Goal: Information Seeking & Learning: Find specific fact

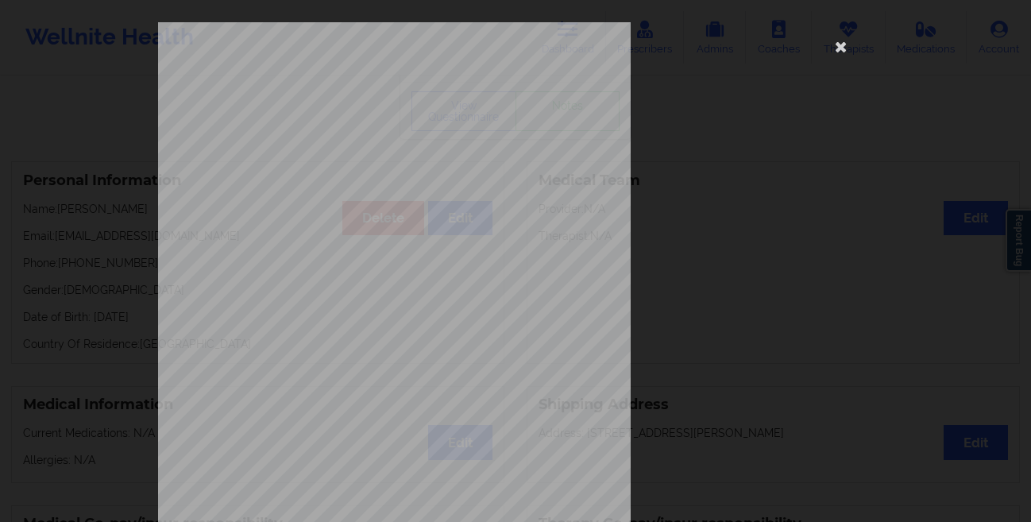
click at [22, 173] on div "commercial Insurance Member ID for patient 996947442 Insurance company name det…" at bounding box center [515, 261] width 1031 height 522
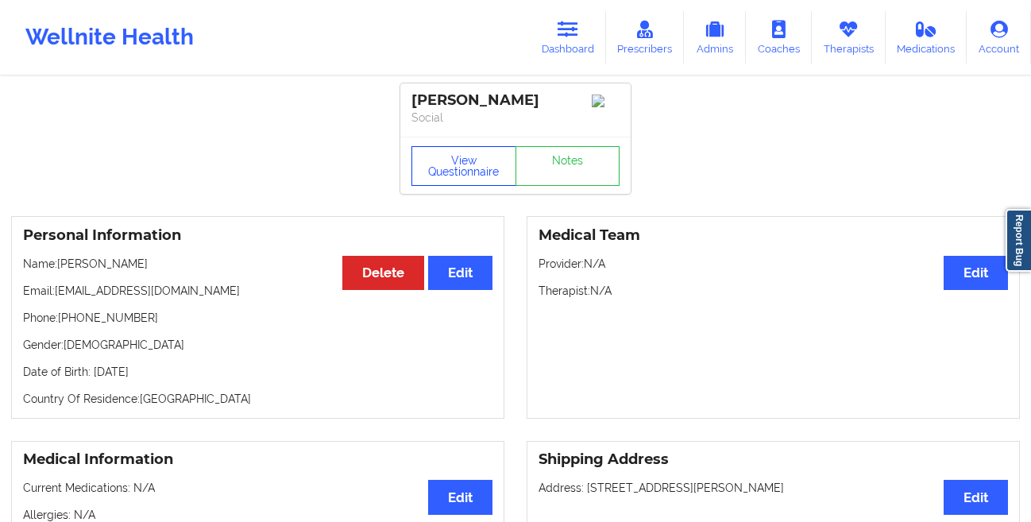
click at [452, 172] on button "View Questionnaire" at bounding box center [463, 166] width 105 height 40
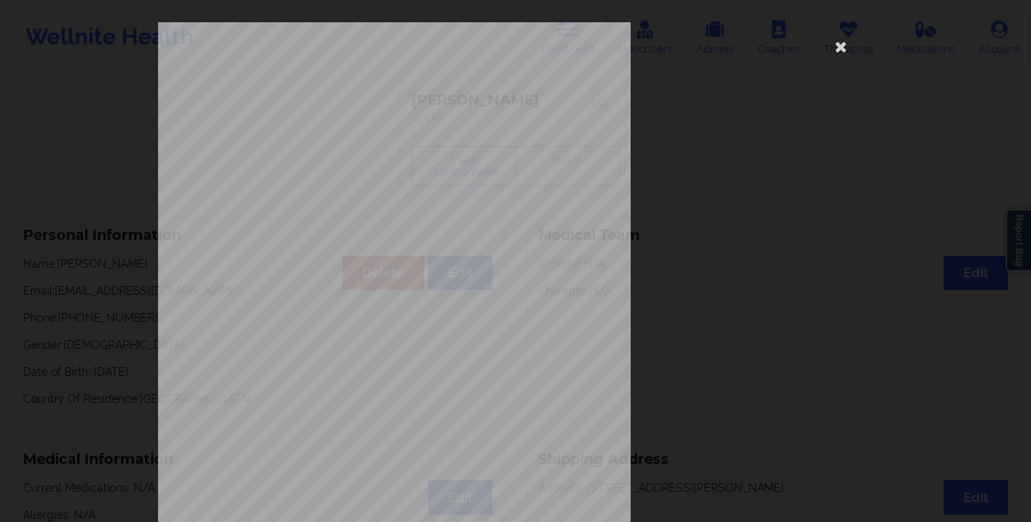
click at [78, 253] on div "commercial Insurance Member ID for patient 996947442 Insurance company name det…" at bounding box center [515, 261] width 1031 height 522
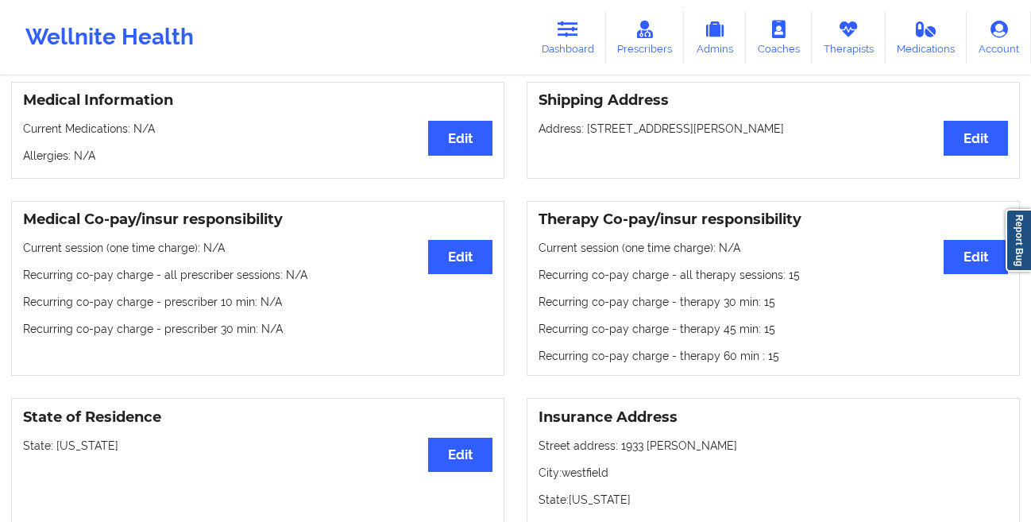
scroll to position [183, 0]
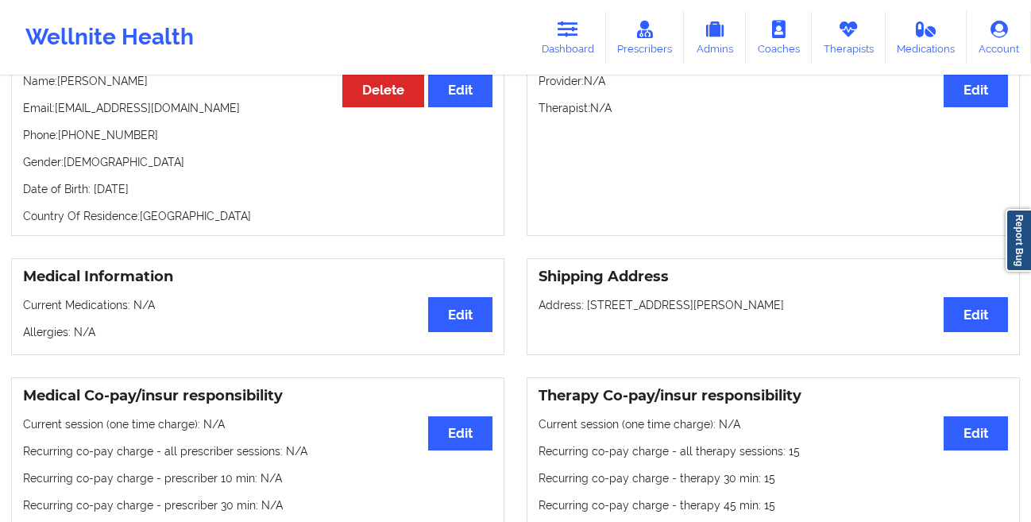
drag, startPoint x: 217, startPoint y: 191, endPoint x: 93, endPoint y: 194, distance: 123.9
click at [93, 194] on p "Date of Birth: [DEMOGRAPHIC_DATA]" at bounding box center [257, 189] width 469 height 16
copy p "[DATE]"
click at [569, 40] on link "Dashboard" at bounding box center [568, 37] width 76 height 52
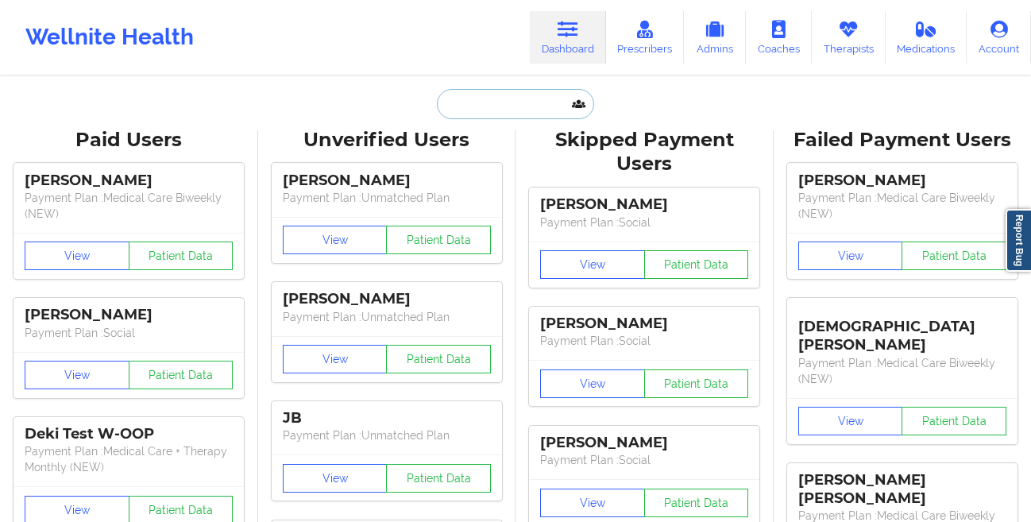
click at [479, 112] on input "text" at bounding box center [515, 104] width 157 height 30
paste input "[PERSON_NAME]"
type input "[PERSON_NAME]"
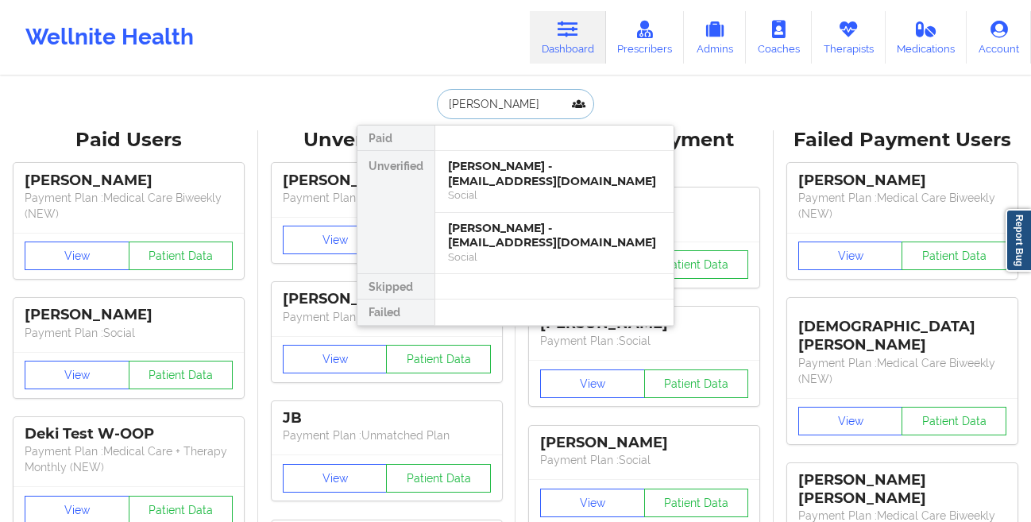
click at [449, 166] on div "[PERSON_NAME] - [EMAIL_ADDRESS][DOMAIN_NAME]" at bounding box center [554, 173] width 213 height 29
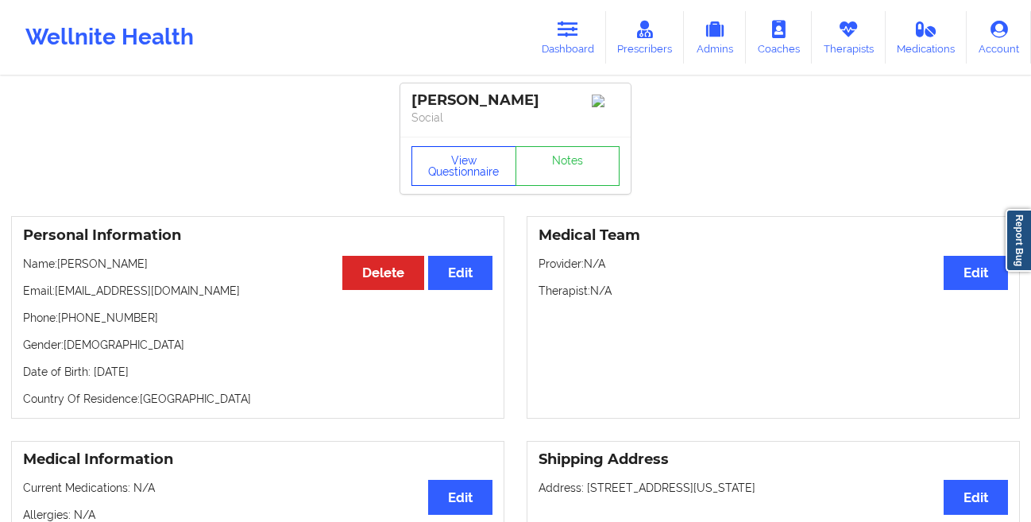
click at [457, 166] on button "View Questionnaire" at bounding box center [463, 166] width 105 height 40
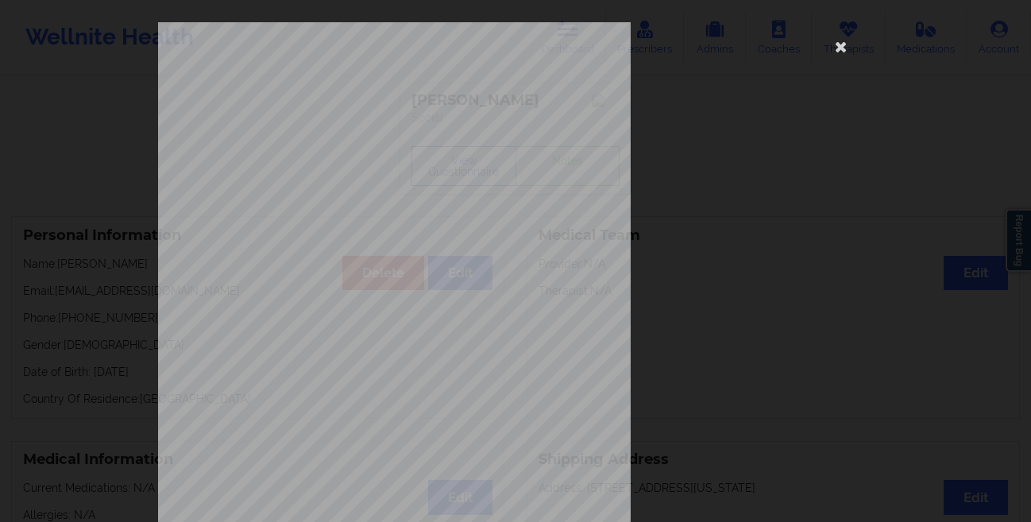
scroll to position [236, 0]
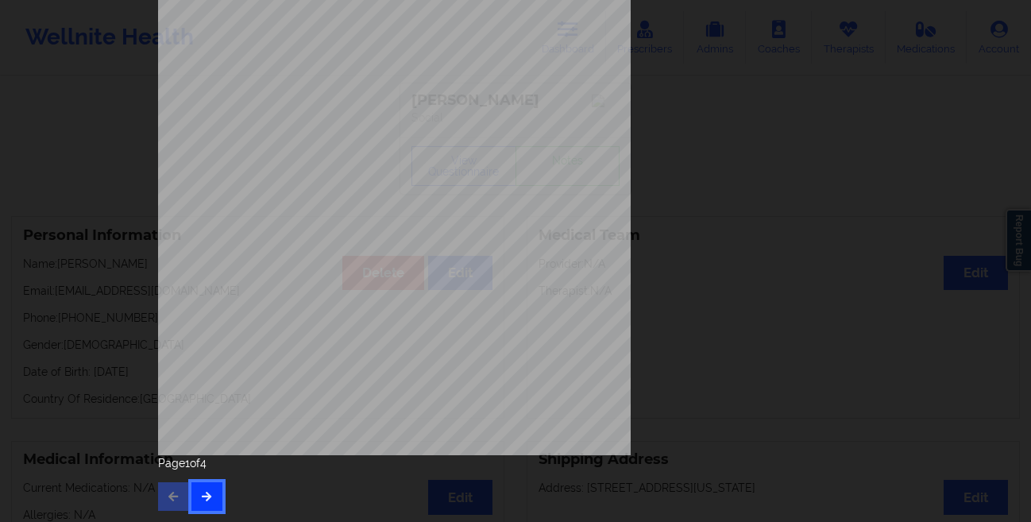
click at [201, 507] on button "button" at bounding box center [206, 496] width 31 height 29
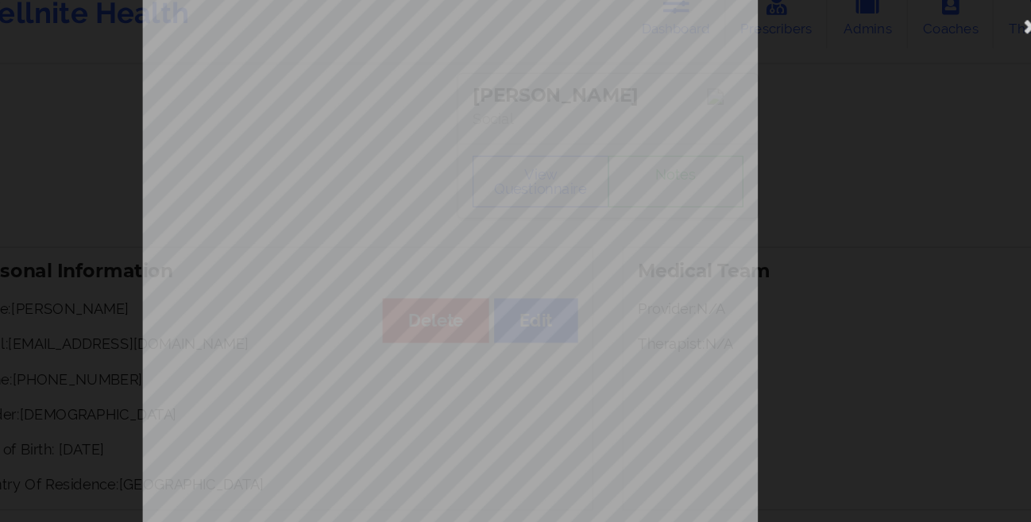
click at [90, 261] on div "commercial Insurance Member ID for patient 33445855500 Insurance company name d…" at bounding box center [515, 261] width 1031 height 522
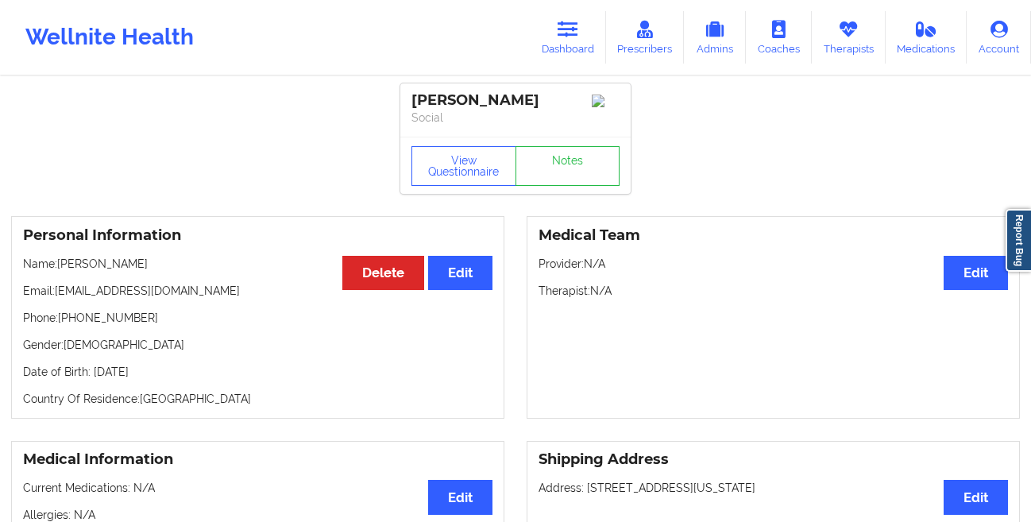
drag, startPoint x: 212, startPoint y: 378, endPoint x: 93, endPoint y: 379, distance: 119.1
click at [93, 379] on p "Date of Birth: [DEMOGRAPHIC_DATA]" at bounding box center [257, 372] width 469 height 16
copy p "[DATE]"
click at [849, 47] on link "Therapists" at bounding box center [849, 37] width 74 height 52
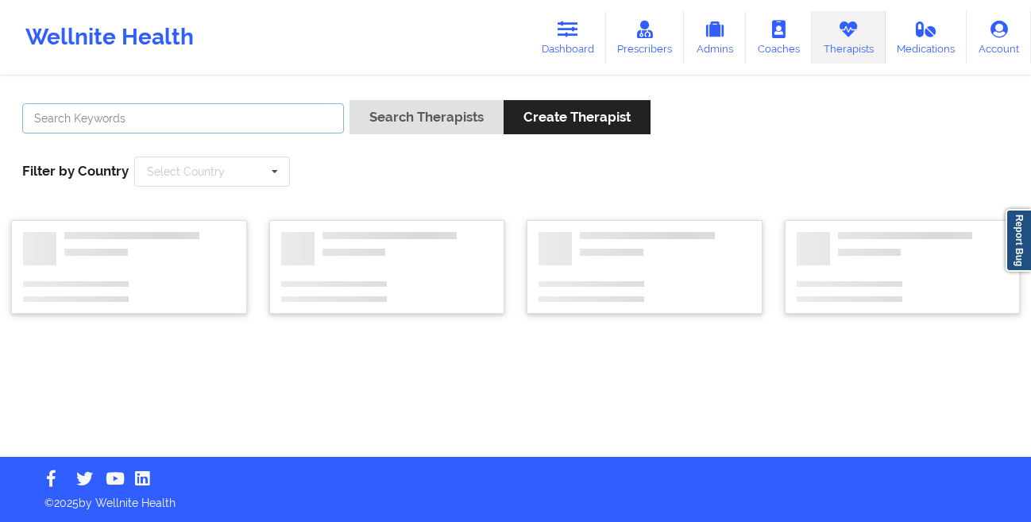
click at [297, 108] on input "text" at bounding box center [183, 118] width 322 height 30
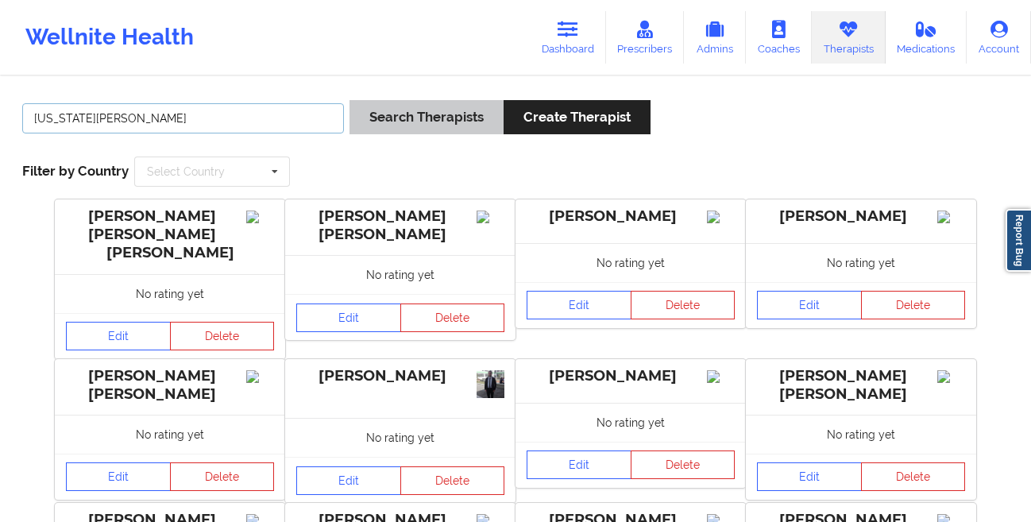
type input "[US_STATE][PERSON_NAME]"
click at [405, 114] on button "Search Therapists" at bounding box center [426, 117] width 154 height 34
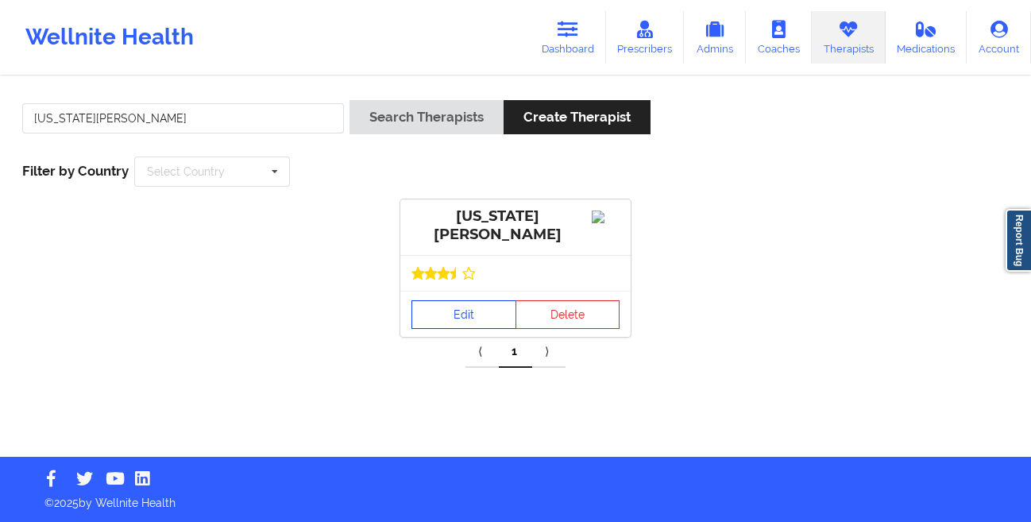
click at [482, 318] on link "Edit" at bounding box center [463, 314] width 105 height 29
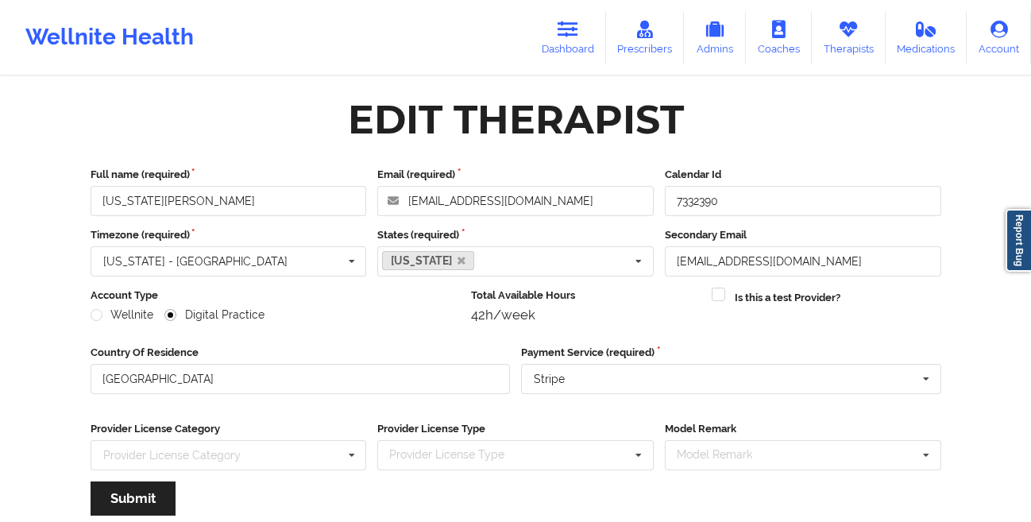
scroll to position [190, 0]
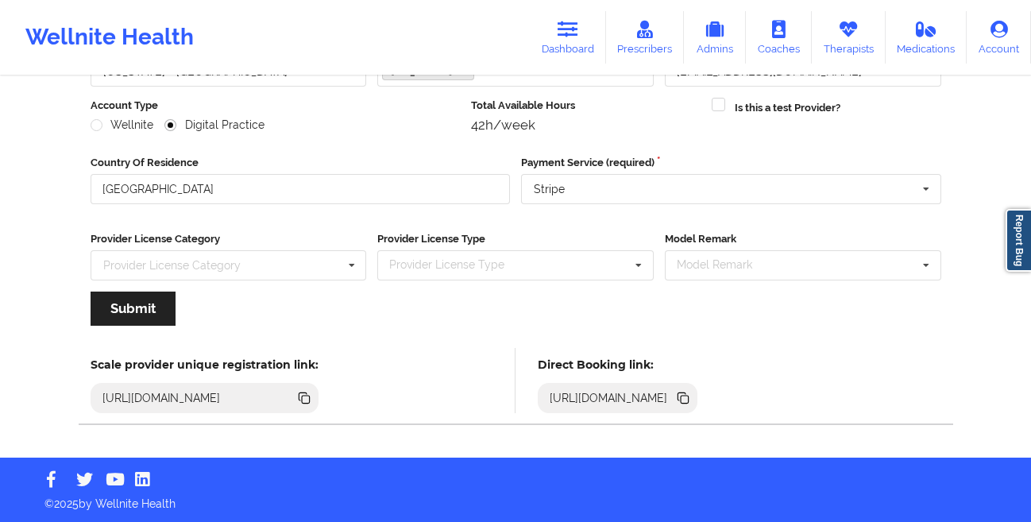
click at [689, 402] on icon at bounding box center [685, 399] width 8 height 8
click at [570, 29] on icon at bounding box center [567, 29] width 21 height 17
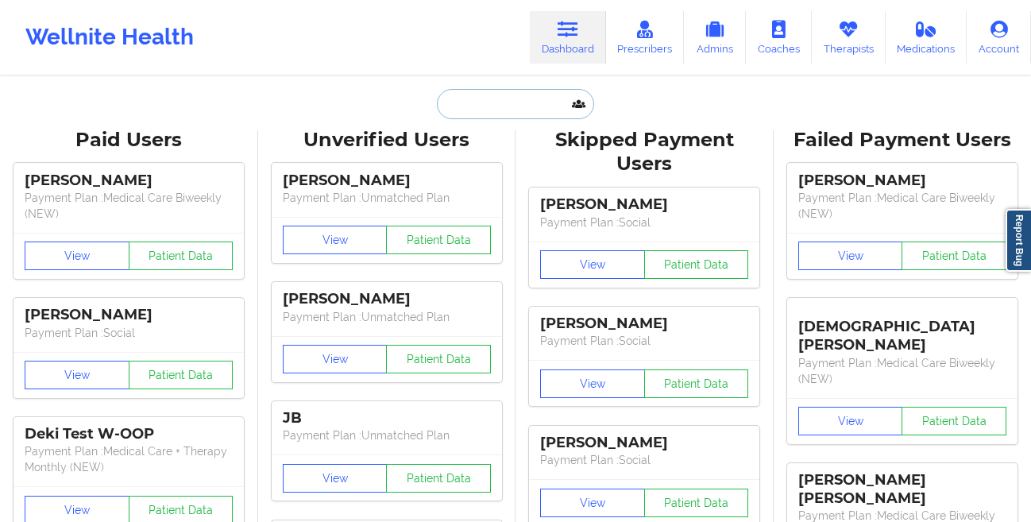
click at [484, 108] on input "text" at bounding box center [515, 104] width 157 height 30
paste input "[PERSON_NAME]"
type input "[PERSON_NAME]"
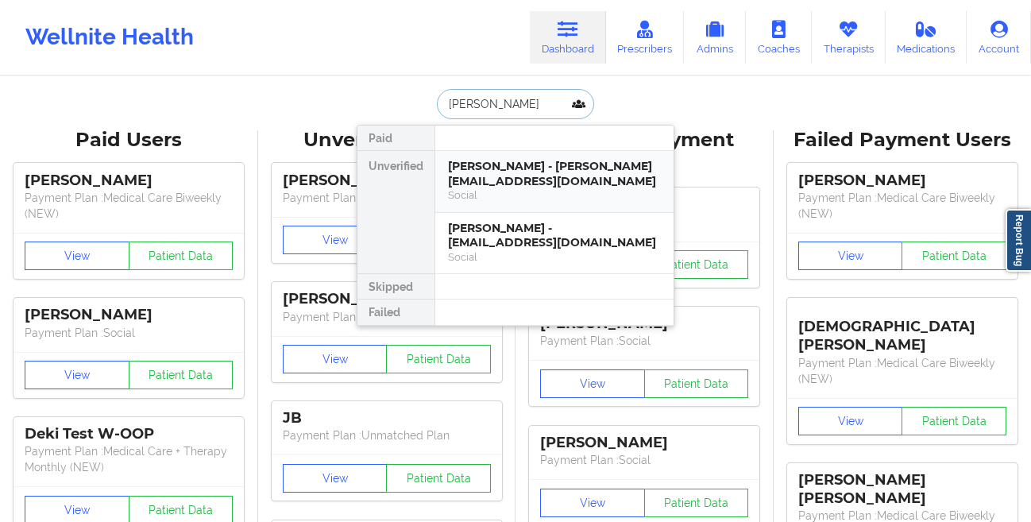
click at [447, 179] on div "[PERSON_NAME] - [PERSON_NAME][EMAIL_ADDRESS][DOMAIN_NAME] Social" at bounding box center [554, 182] width 238 height 62
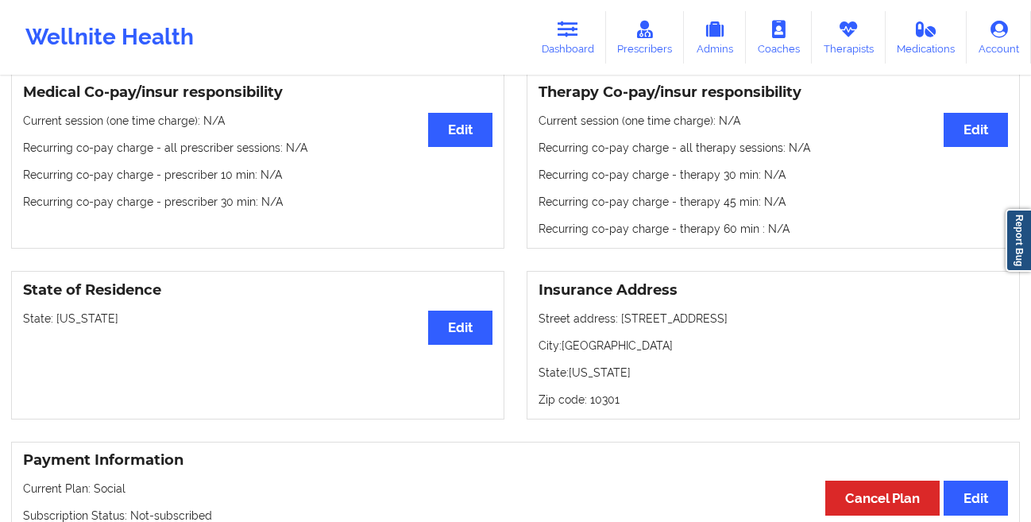
scroll to position [326, 0]
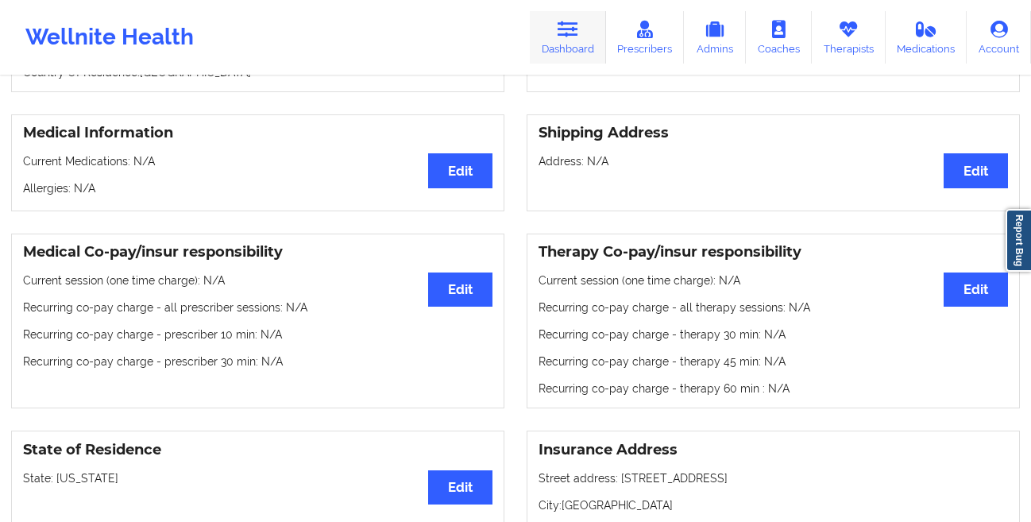
click at [561, 28] on icon at bounding box center [567, 29] width 21 height 17
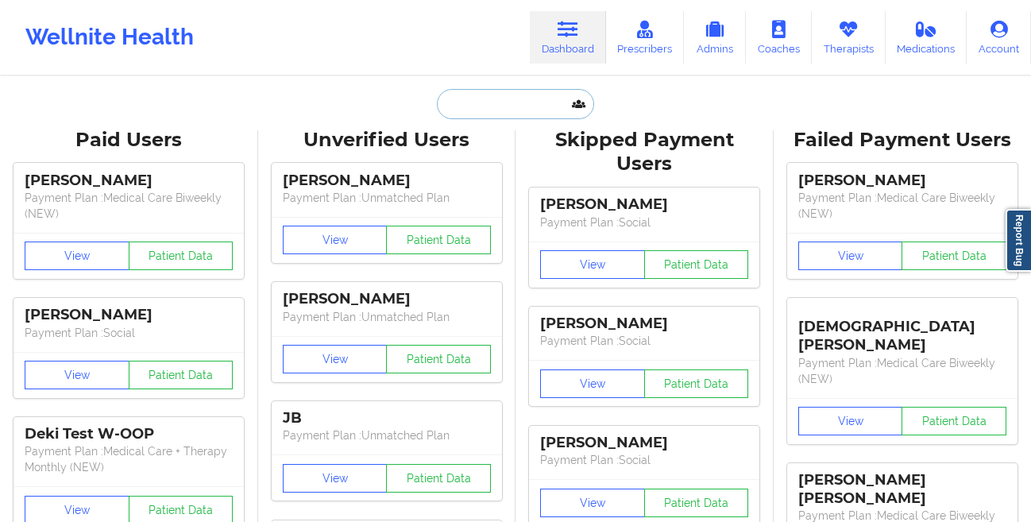
click at [541, 107] on input "text" at bounding box center [515, 104] width 157 height 30
paste input "[PERSON_NAME]"
type input "[PERSON_NAME]"
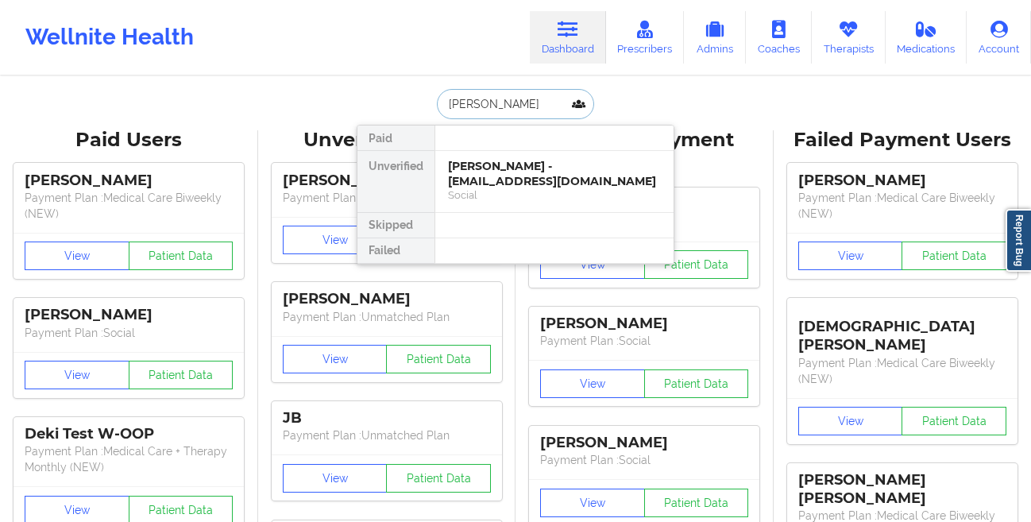
click at [516, 170] on div "[PERSON_NAME] - [EMAIL_ADDRESS][DOMAIN_NAME]" at bounding box center [554, 173] width 213 height 29
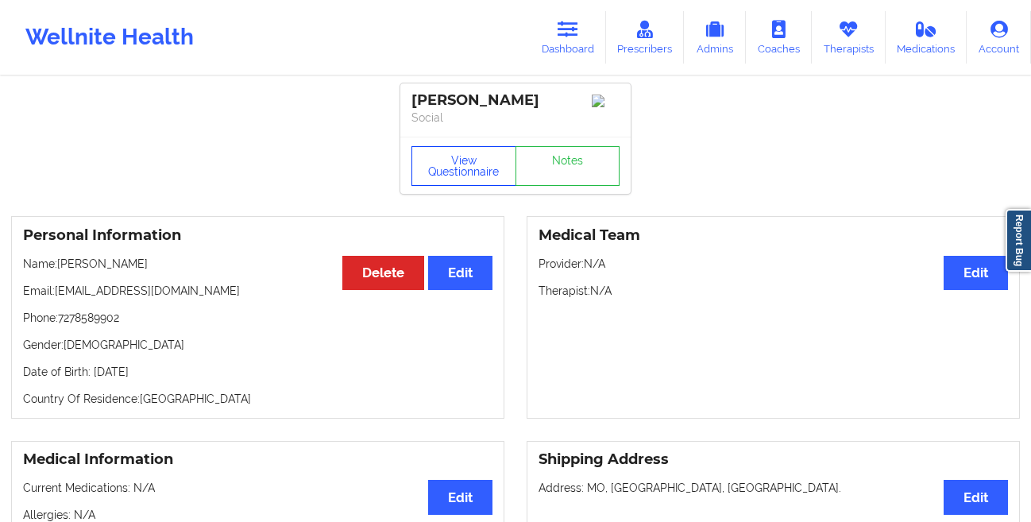
click at [447, 160] on button "View Questionnaire" at bounding box center [463, 166] width 105 height 40
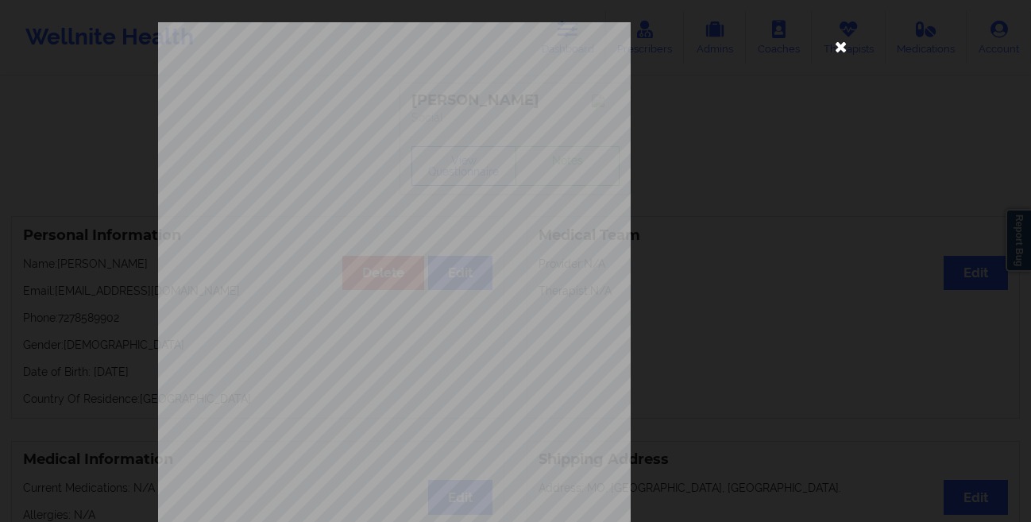
click at [836, 45] on icon at bounding box center [840, 45] width 25 height 25
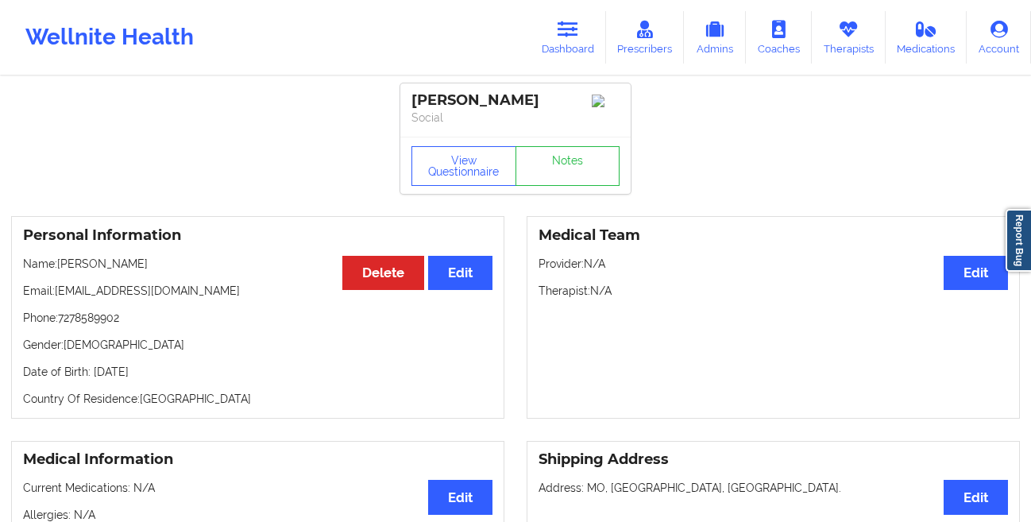
click at [434, 172] on button "View Questionnaire" at bounding box center [463, 166] width 105 height 40
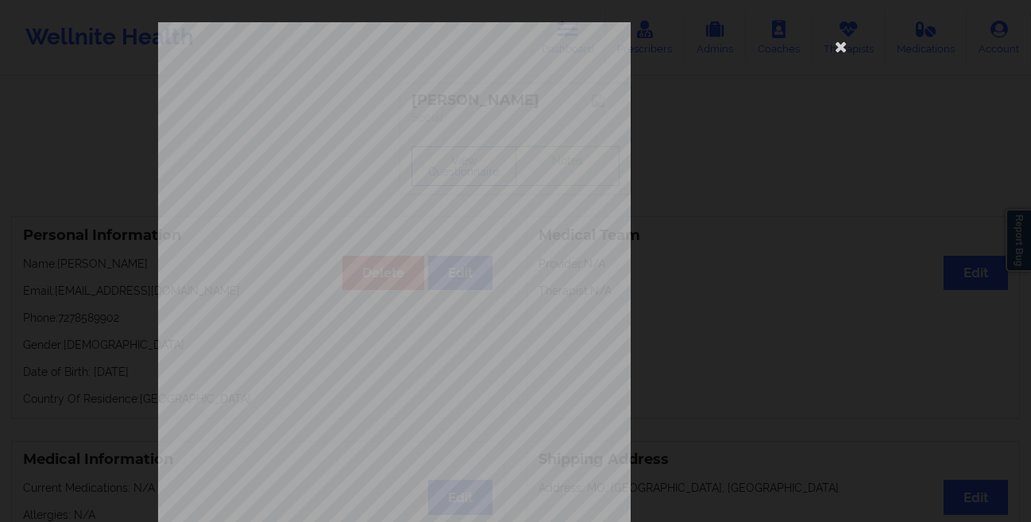
click at [823, 48] on div "[STREET_ADDRESS] What state do you live in ? [US_STATE] Full Name [PERSON_NAME]…" at bounding box center [515, 356] width 715 height 669
click at [828, 50] on icon at bounding box center [840, 45] width 25 height 25
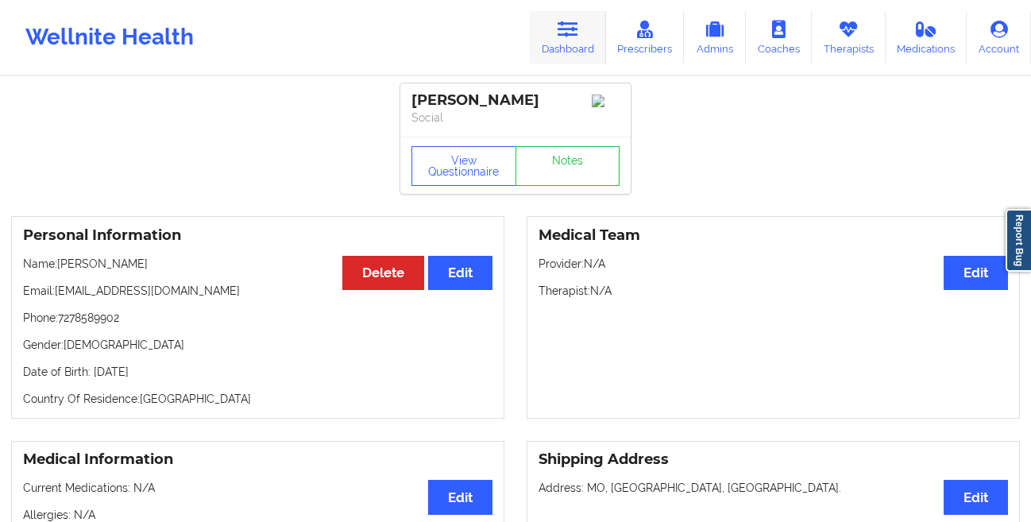
click at [572, 42] on link "Dashboard" at bounding box center [568, 37] width 76 height 52
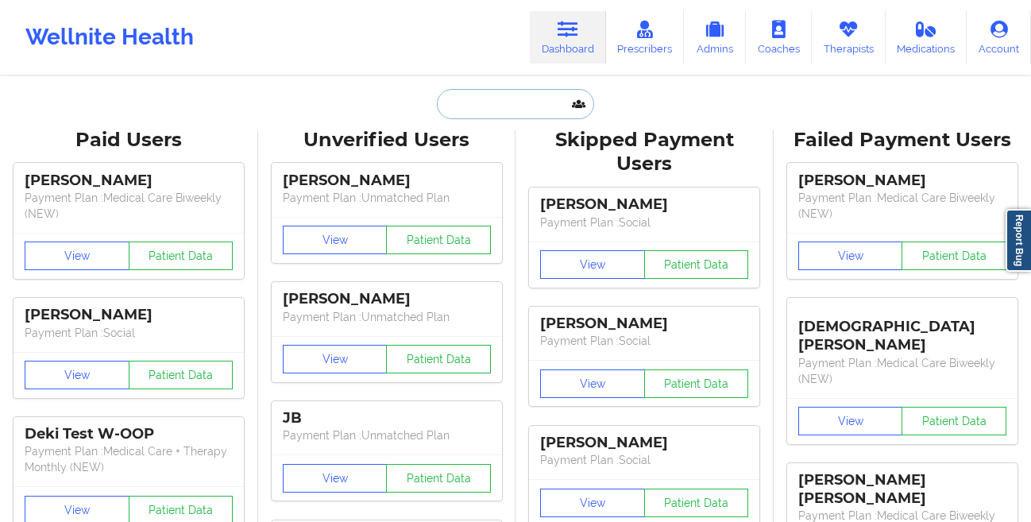
click at [462, 110] on input "text" at bounding box center [515, 104] width 157 height 30
paste input "[PERSON_NAME]"
type input "[PERSON_NAME]"
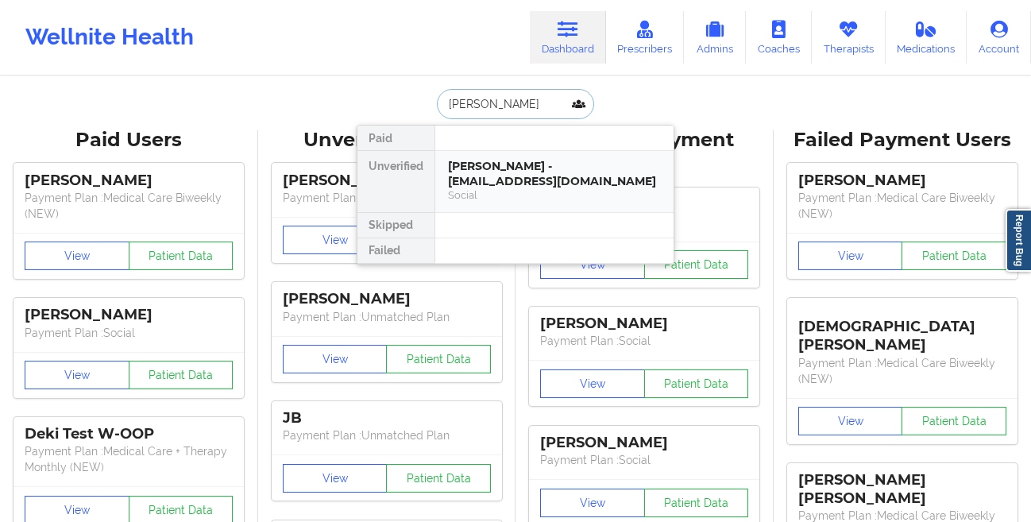
click at [460, 175] on div "[PERSON_NAME] - [EMAIL_ADDRESS][DOMAIN_NAME]" at bounding box center [554, 173] width 213 height 29
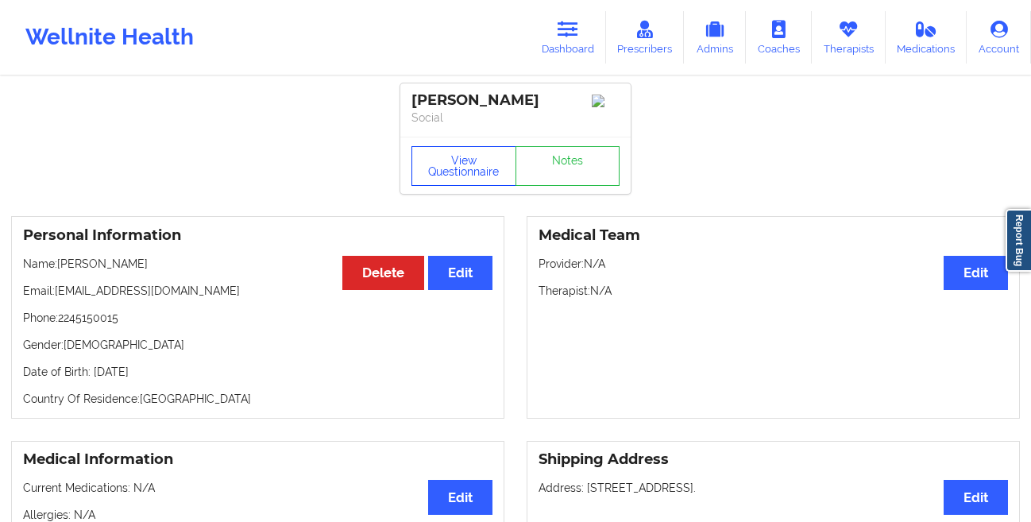
click at [445, 166] on button "View Questionnaire" at bounding box center [463, 166] width 105 height 40
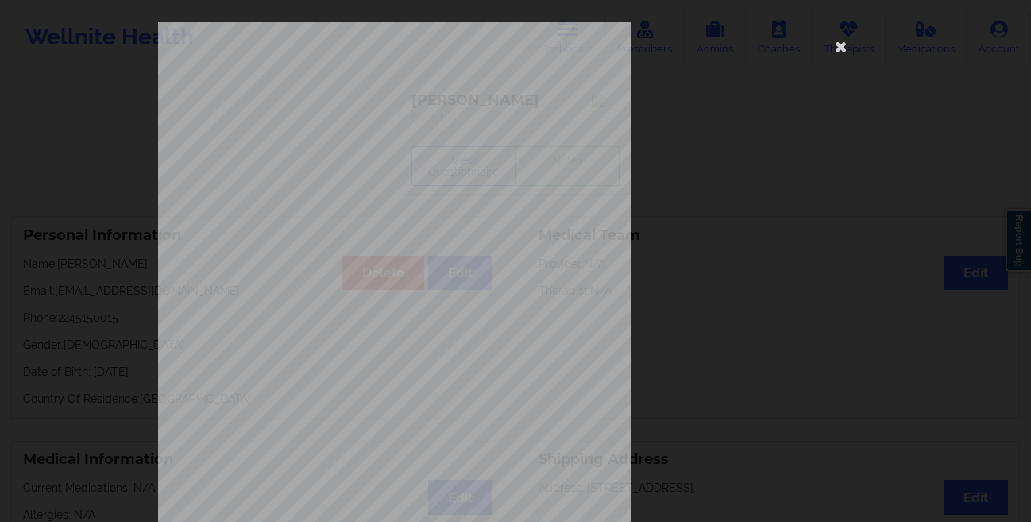
scroll to position [236, 0]
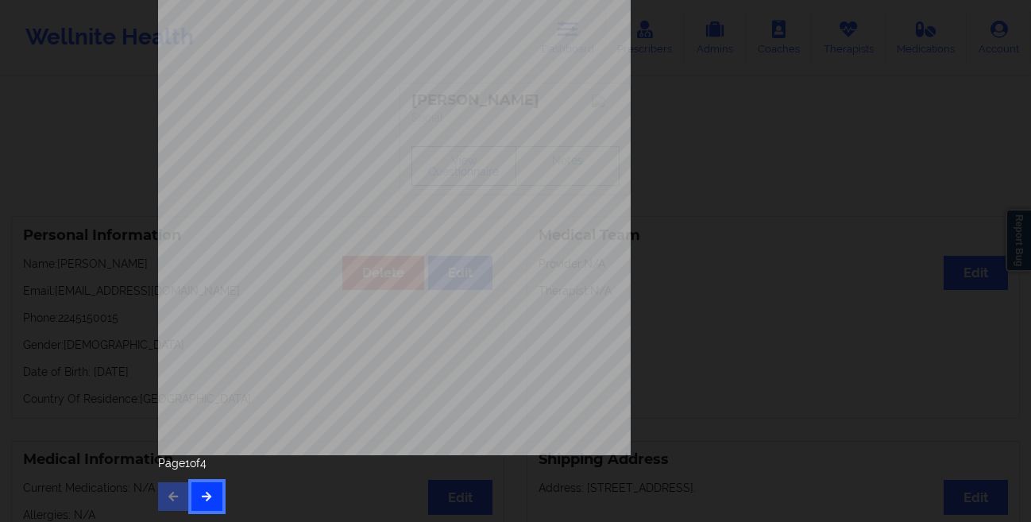
click at [203, 503] on button "button" at bounding box center [206, 496] width 31 height 29
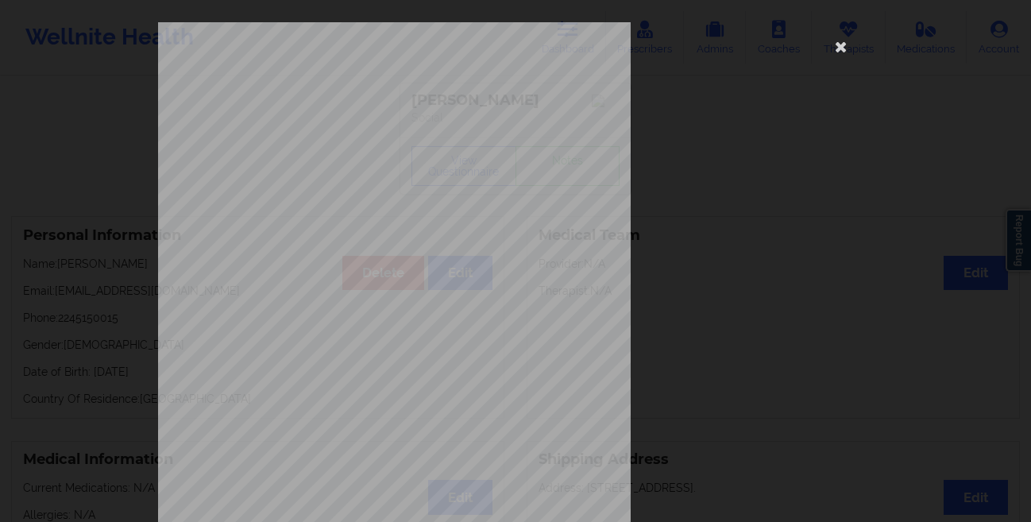
click at [731, 71] on div "This patient has not provided the type of insurance Insurance Member ID for pat…" at bounding box center [515, 356] width 715 height 669
click at [835, 44] on icon at bounding box center [840, 45] width 25 height 25
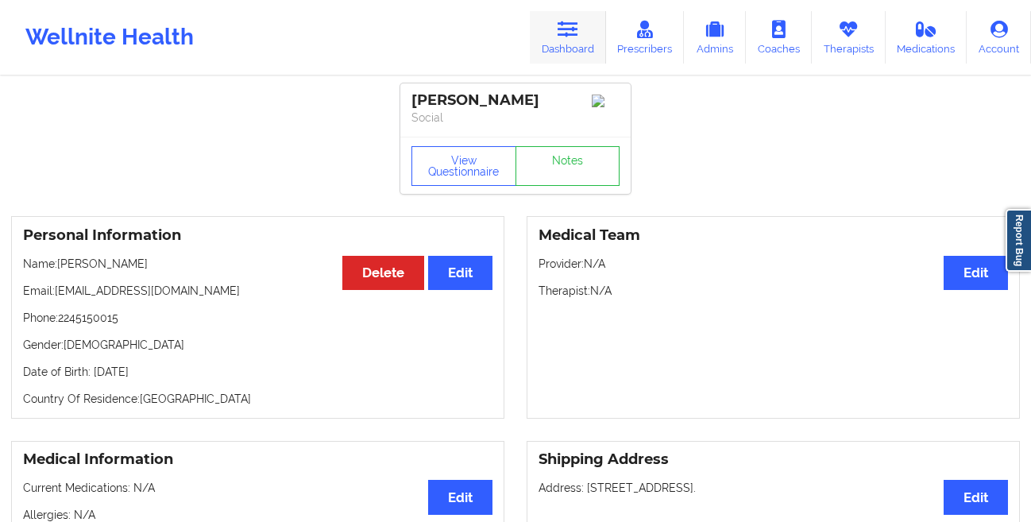
click at [585, 32] on link "Dashboard" at bounding box center [568, 37] width 76 height 52
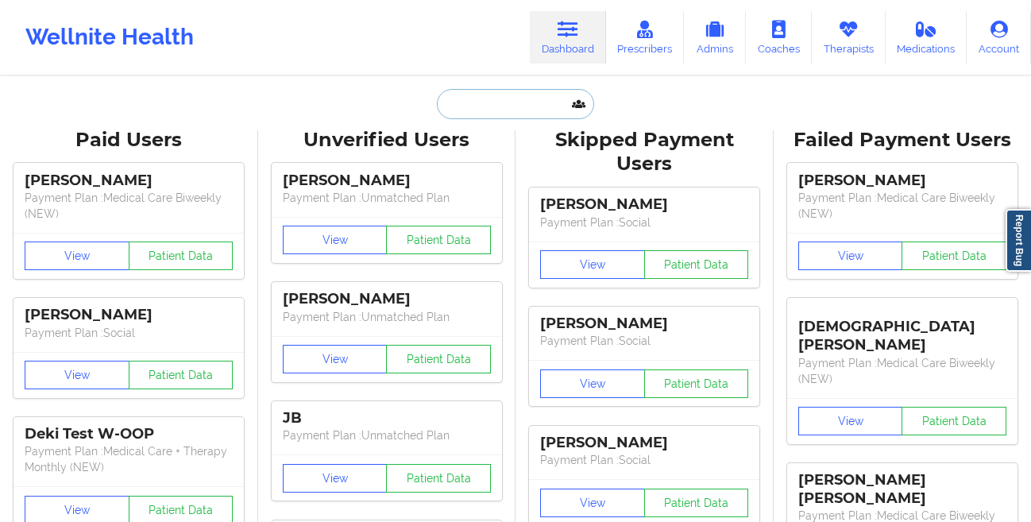
click at [469, 103] on input "text" at bounding box center [515, 104] width 157 height 30
paste input "[PERSON_NAME]"
type input "[PERSON_NAME]"
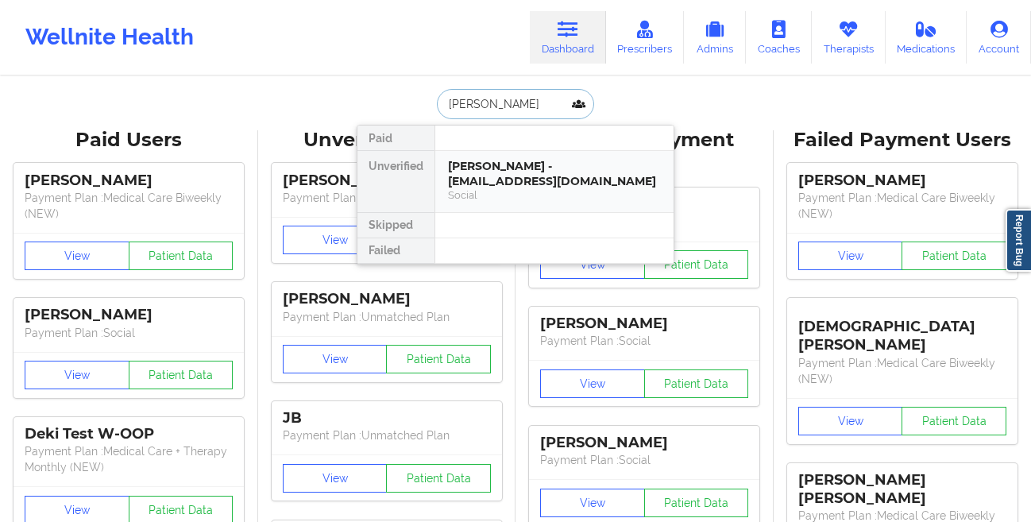
click at [459, 179] on div "[PERSON_NAME] - [EMAIL_ADDRESS][DOMAIN_NAME]" at bounding box center [554, 173] width 213 height 29
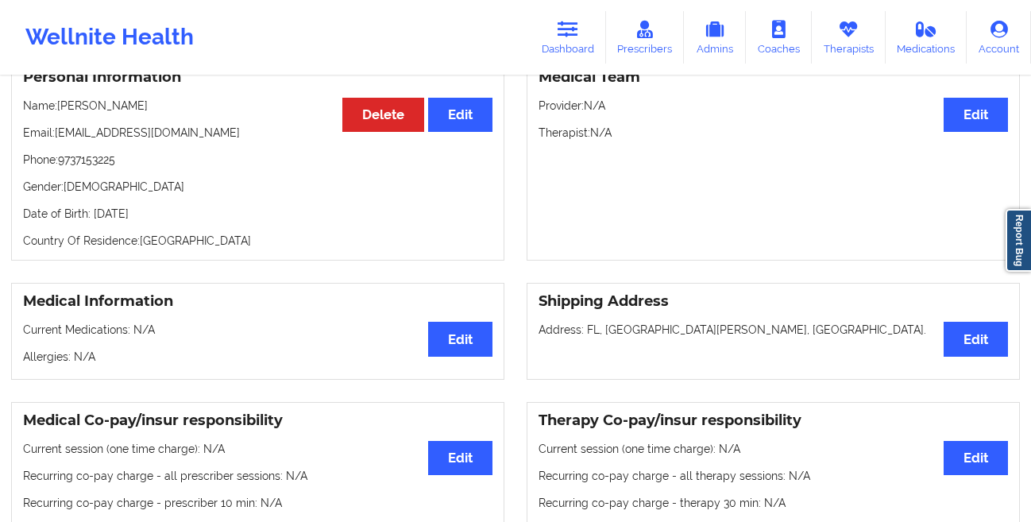
scroll to position [461, 0]
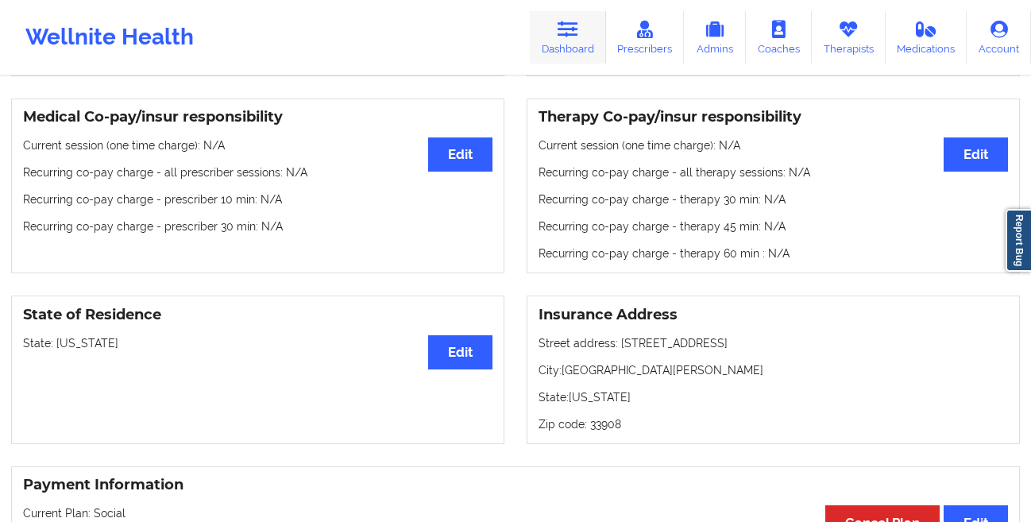
click at [564, 41] on link "Dashboard" at bounding box center [568, 37] width 76 height 52
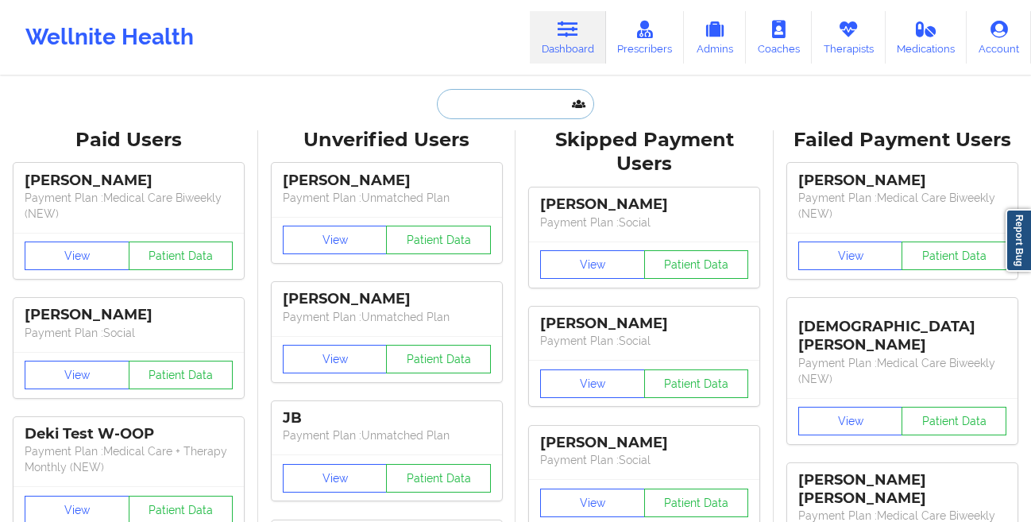
click at [485, 107] on input "text" at bounding box center [515, 104] width 157 height 30
paste input "[PERSON_NAME]"
type input "[PERSON_NAME]"
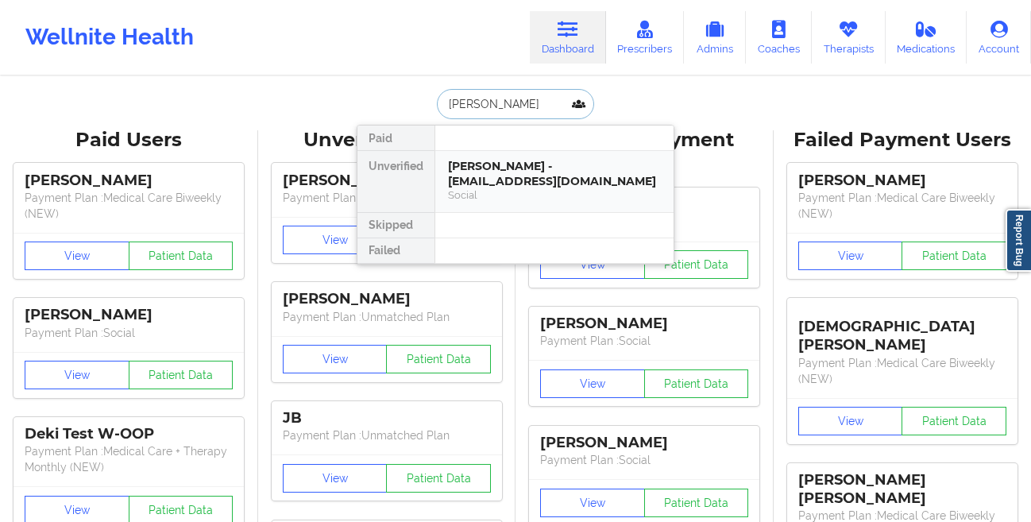
click at [461, 170] on div "[PERSON_NAME] - [EMAIL_ADDRESS][DOMAIN_NAME]" at bounding box center [554, 173] width 213 height 29
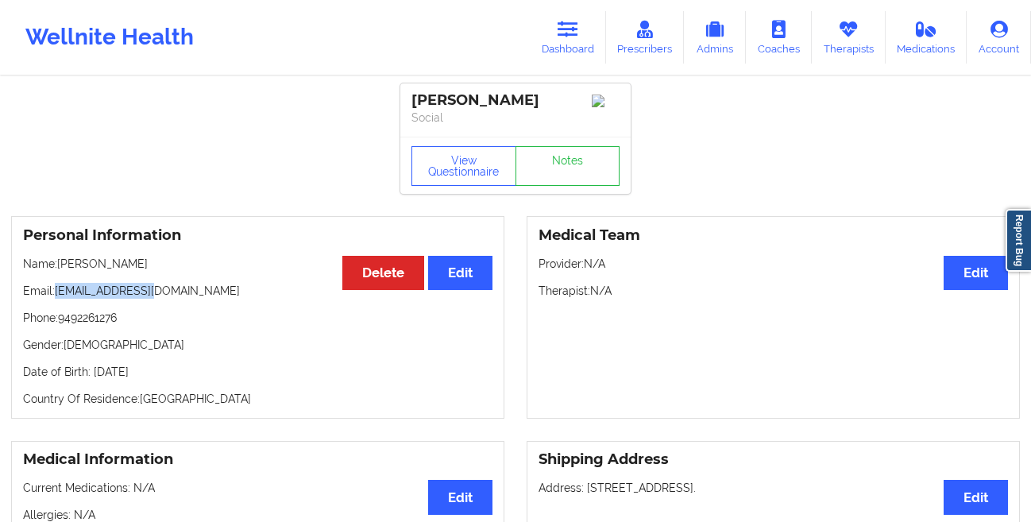
drag, startPoint x: 176, startPoint y: 298, endPoint x: 59, endPoint y: 303, distance: 117.7
click at [59, 299] on p "Email: [EMAIL_ADDRESS][DOMAIN_NAME]" at bounding box center [257, 291] width 469 height 16
copy p "[EMAIL_ADDRESS][DOMAIN_NAME]"
click at [548, 33] on link "Dashboard" at bounding box center [568, 37] width 76 height 52
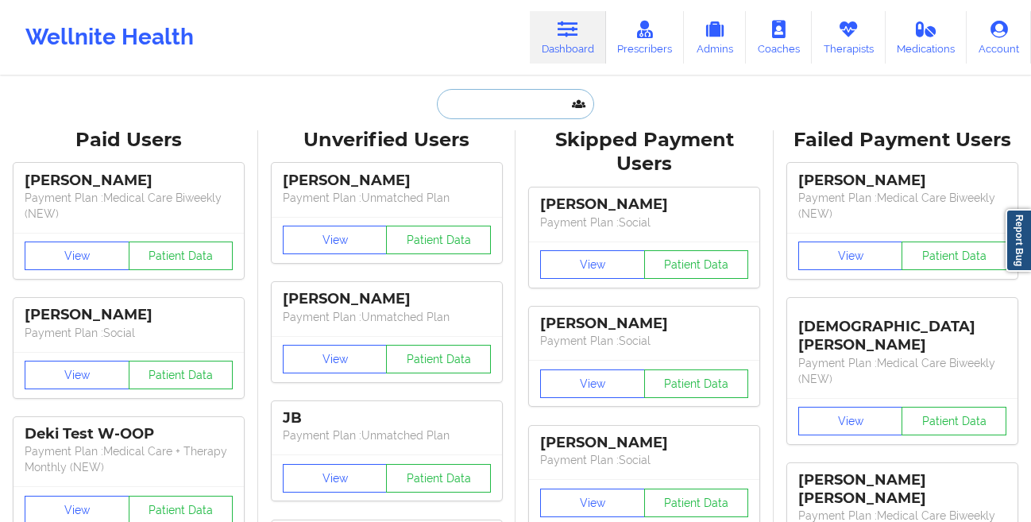
click at [484, 97] on input "text" at bounding box center [515, 104] width 157 height 30
paste input "[PERSON_NAME]"
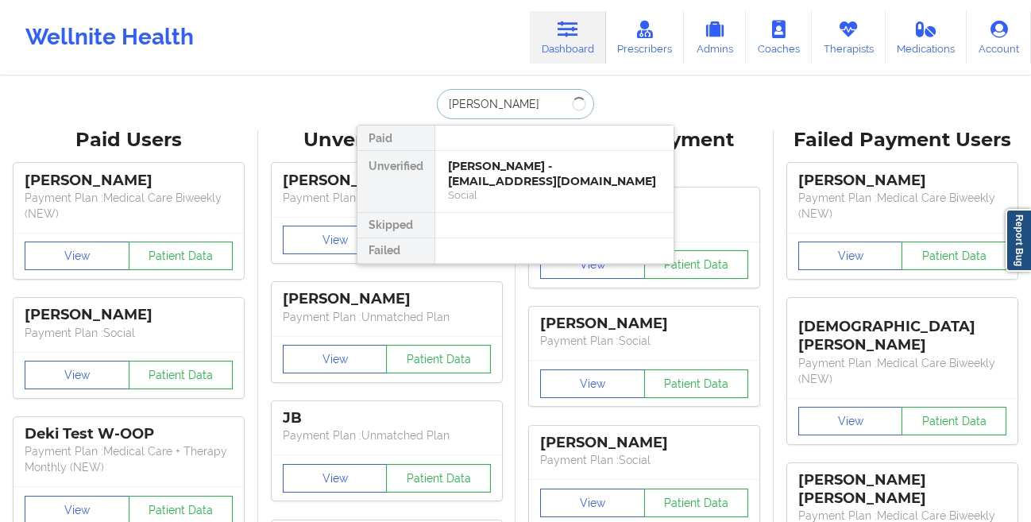
type input "[PERSON_NAME]"
click at [518, 178] on div "[PERSON_NAME] - [EMAIL_ADDRESS][DOMAIN_NAME]" at bounding box center [554, 173] width 213 height 29
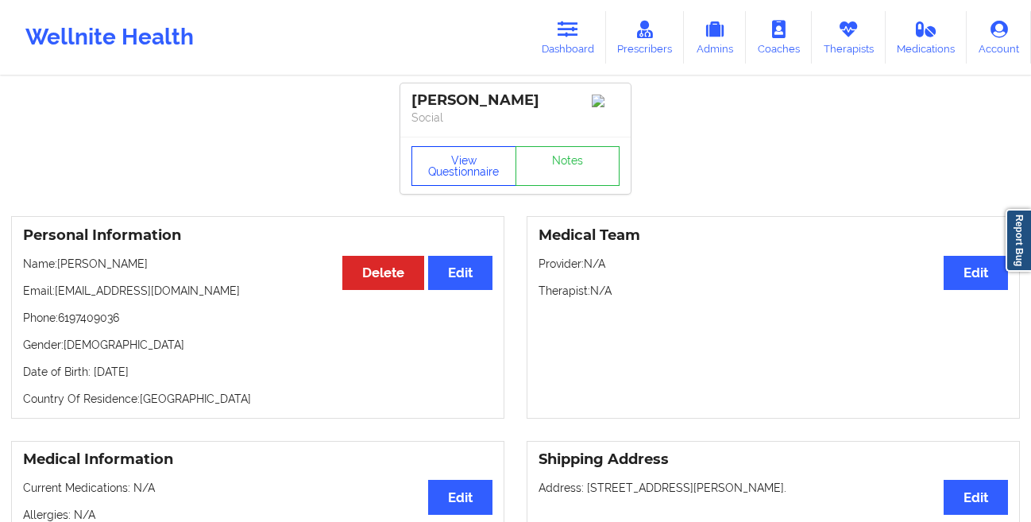
click at [441, 184] on button "View Questionnaire" at bounding box center [463, 166] width 105 height 40
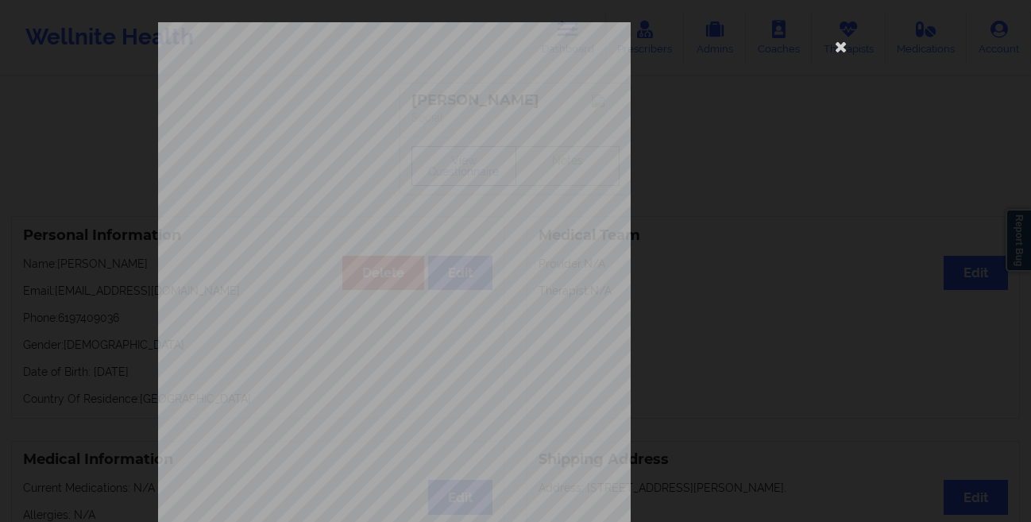
scroll to position [236, 0]
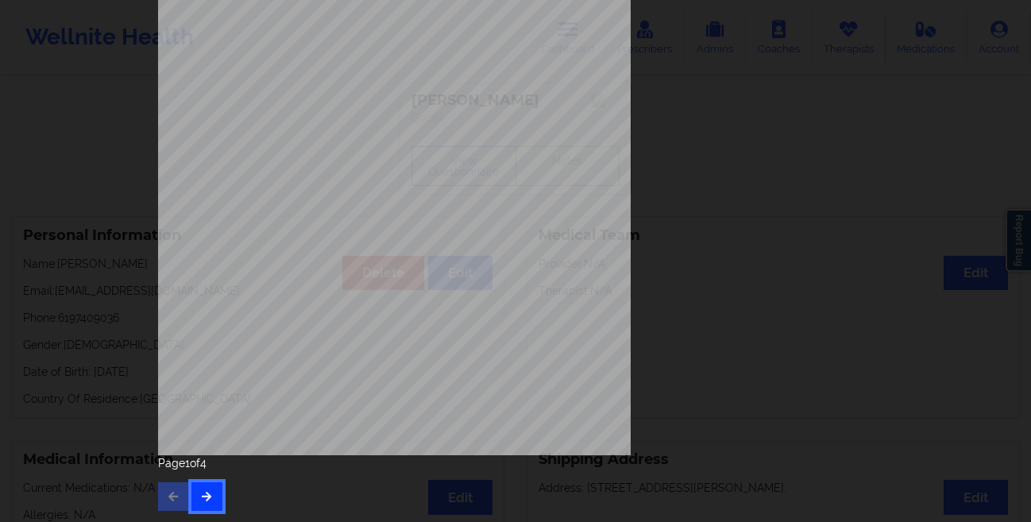
click at [203, 498] on icon "button" at bounding box center [207, 496] width 14 height 10
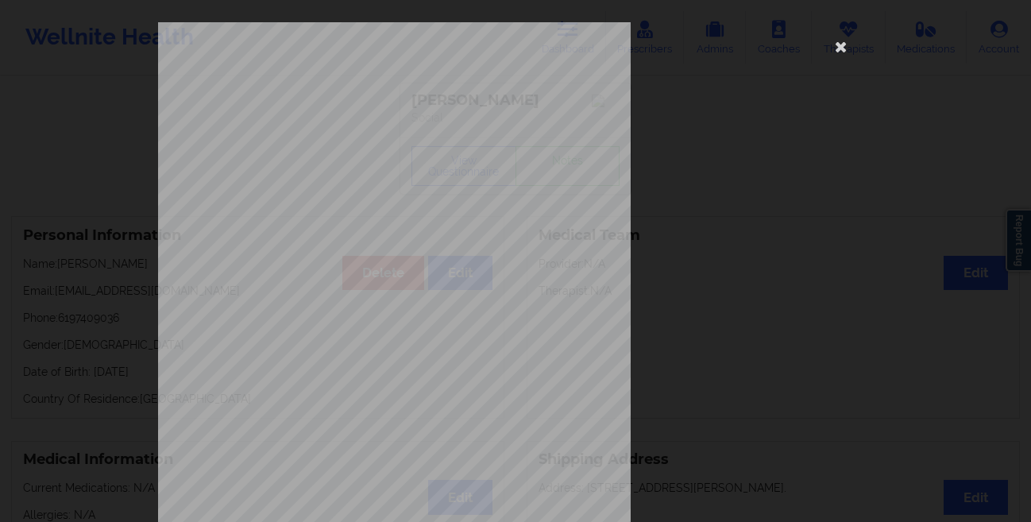
click at [111, 319] on div "This patient has not provided the type of insurance Insurance Member ID for pat…" at bounding box center [515, 261] width 1031 height 522
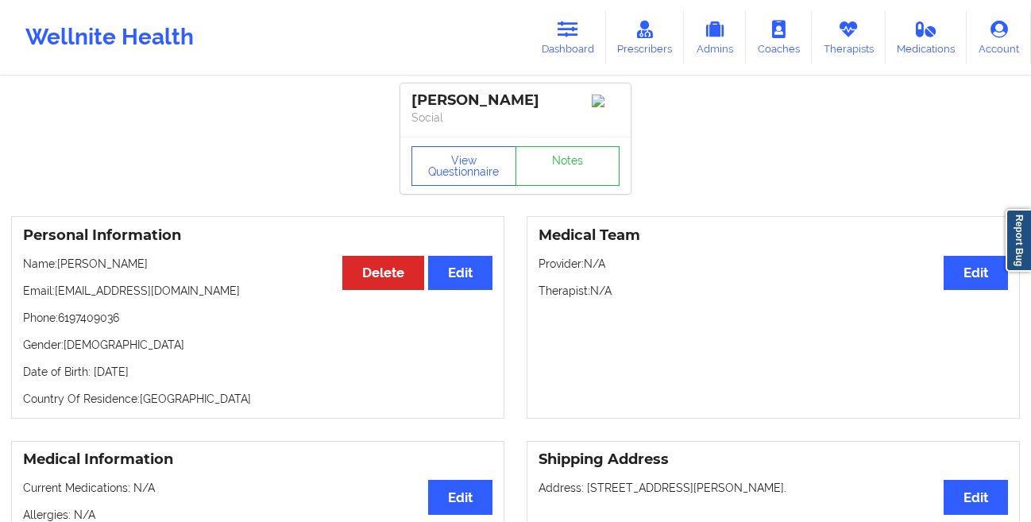
click at [444, 194] on div "View Questionnaire Notes" at bounding box center [515, 165] width 230 height 57
click at [417, 177] on button "View Questionnaire" at bounding box center [463, 166] width 105 height 40
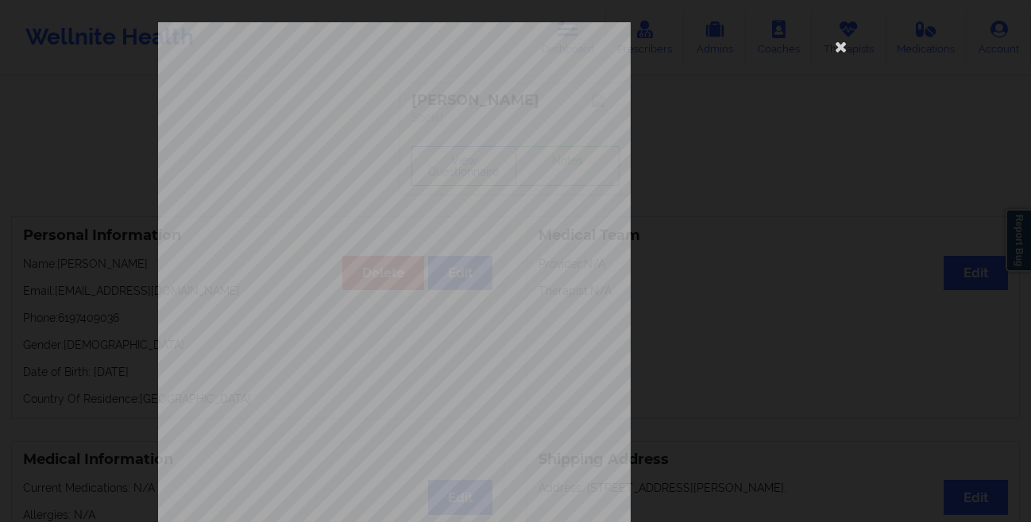
scroll to position [236, 0]
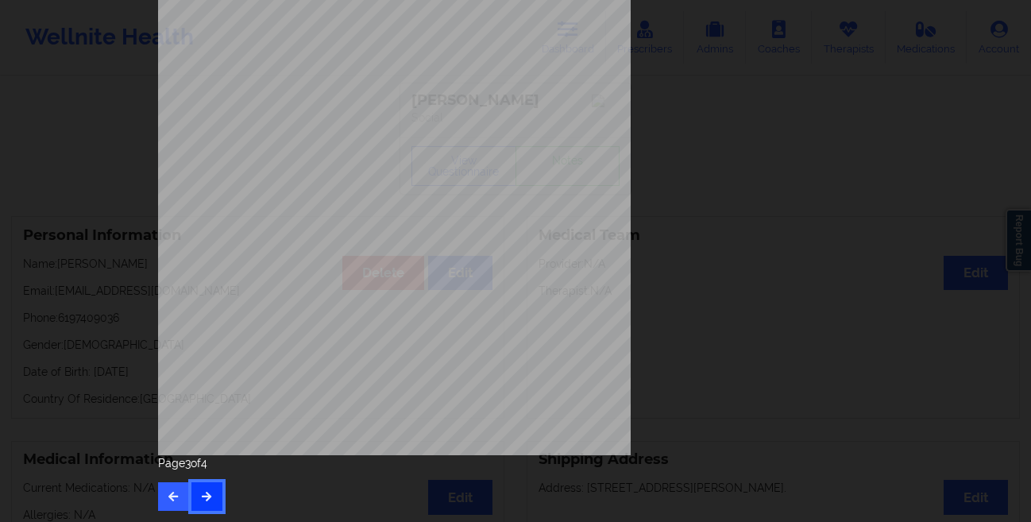
click at [201, 509] on button "button" at bounding box center [206, 496] width 31 height 29
click at [201, 509] on div "Page 4 of 4" at bounding box center [515, 483] width 715 height 56
click at [168, 496] on icon "button" at bounding box center [174, 496] width 14 height 10
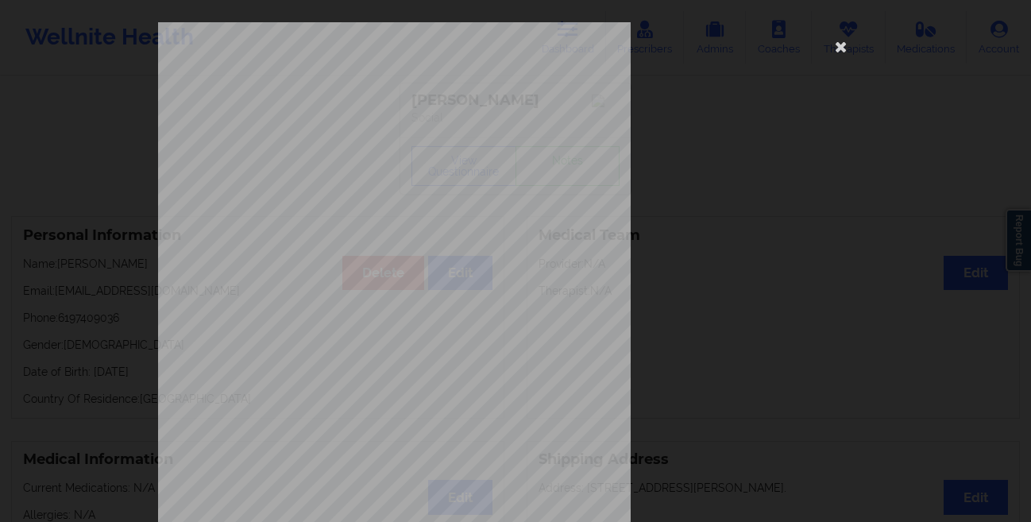
click at [684, 145] on div "This patient has not provided the type of insurance Insurance Member ID for pat…" at bounding box center [515, 356] width 715 height 669
click at [843, 46] on icon at bounding box center [840, 45] width 25 height 25
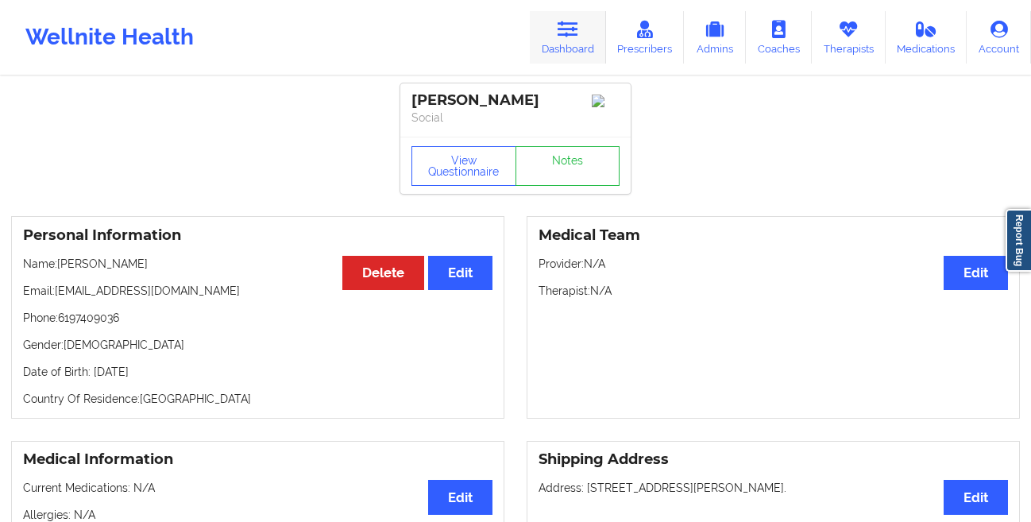
click at [566, 36] on icon at bounding box center [567, 29] width 21 height 17
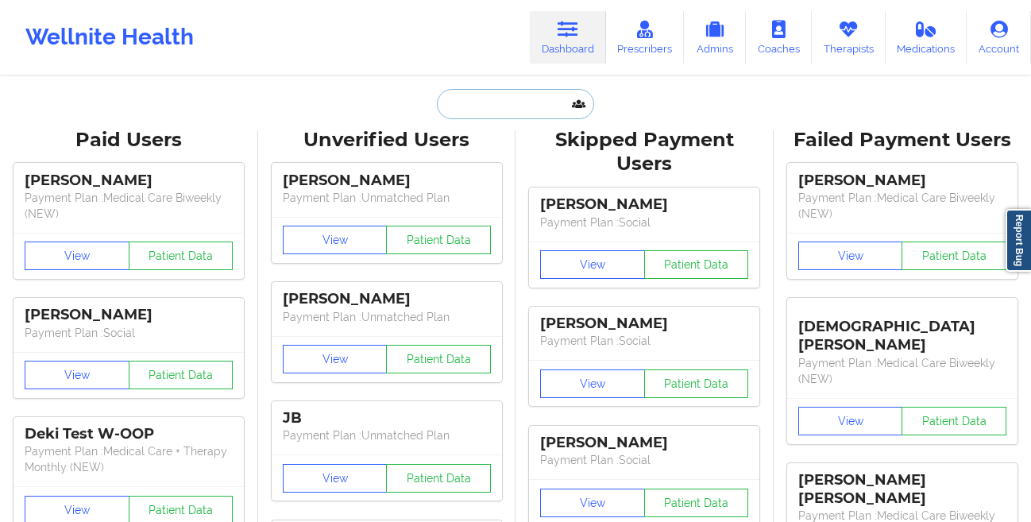
click at [484, 115] on input "text" at bounding box center [515, 104] width 157 height 30
paste input "[PERSON_NAME]"
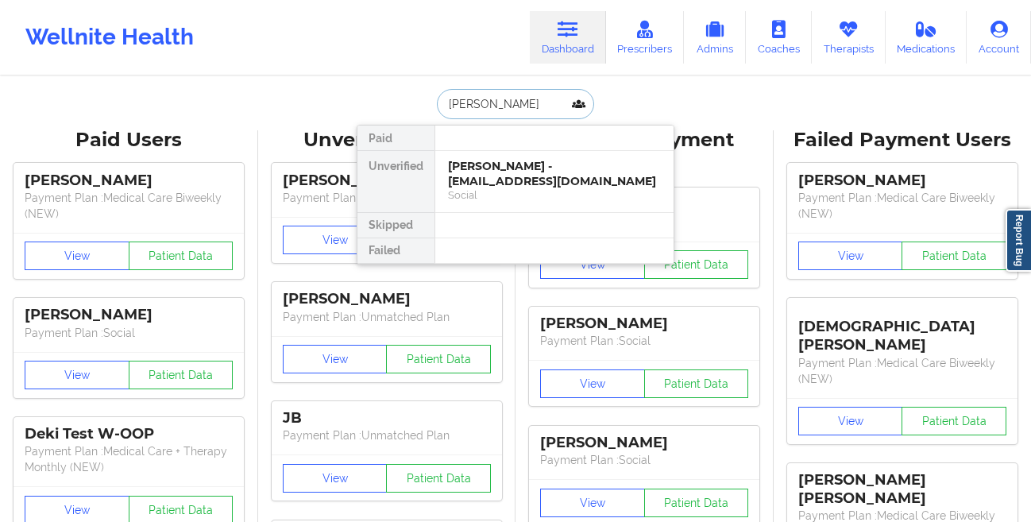
type input "[PERSON_NAME]"
click at [541, 181] on div "[PERSON_NAME] - [EMAIL_ADDRESS][DOMAIN_NAME]" at bounding box center [554, 173] width 213 height 29
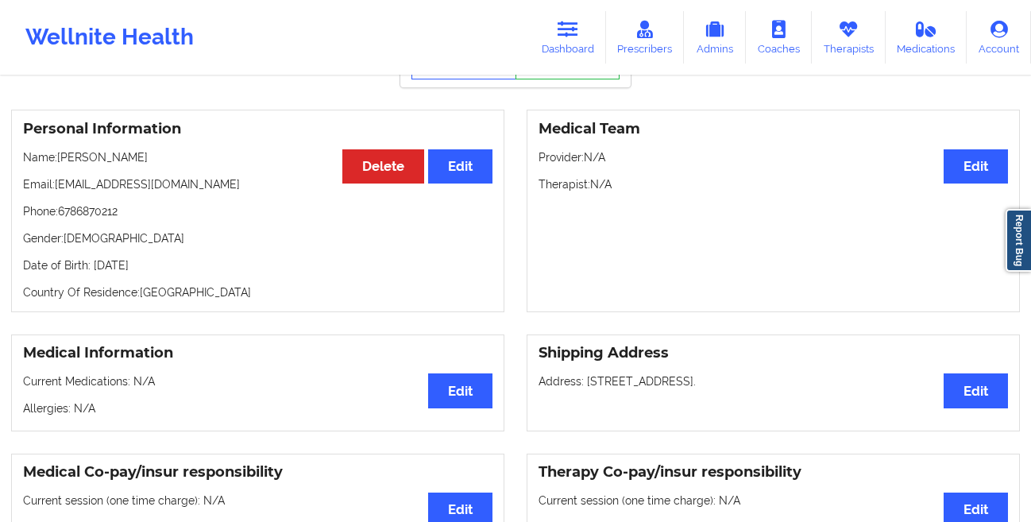
scroll to position [69, 0]
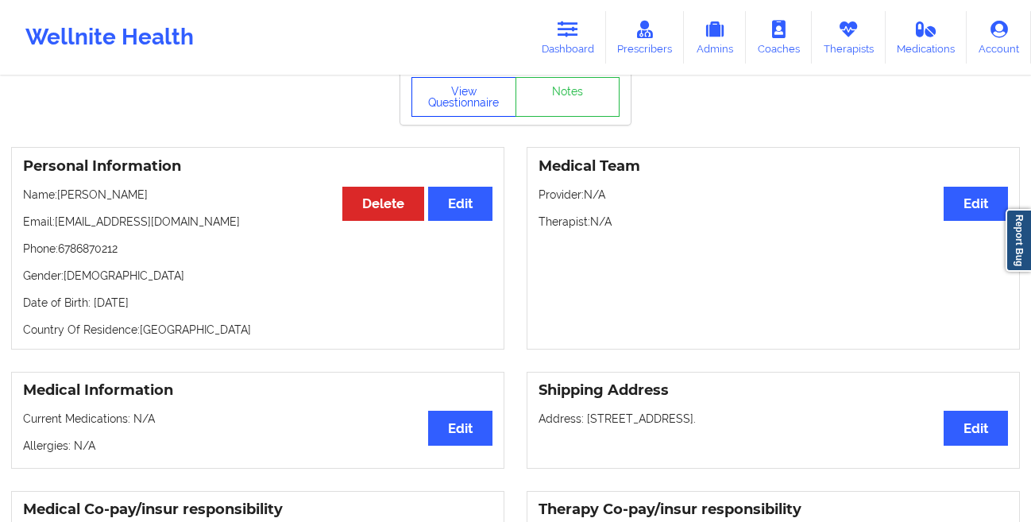
click at [439, 114] on button "View Questionnaire" at bounding box center [463, 97] width 105 height 40
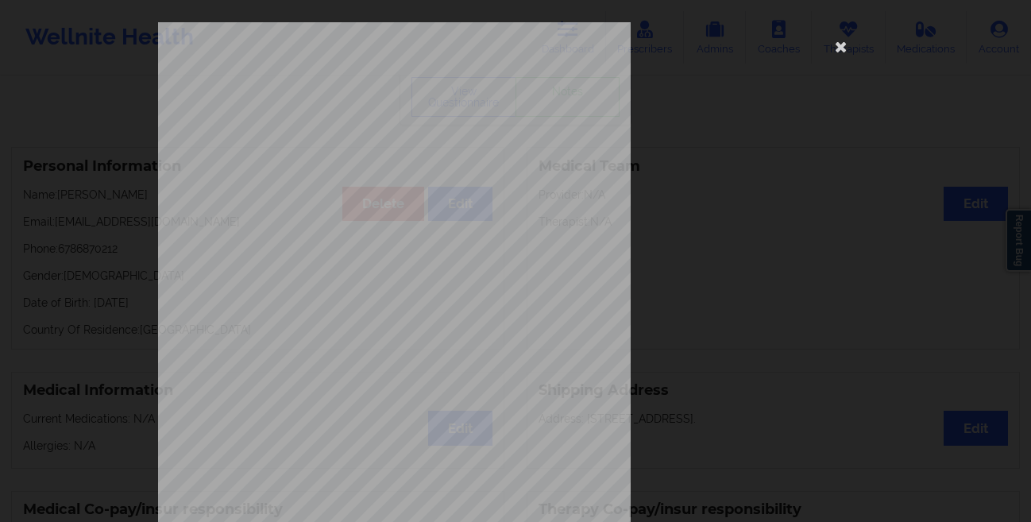
scroll to position [236, 0]
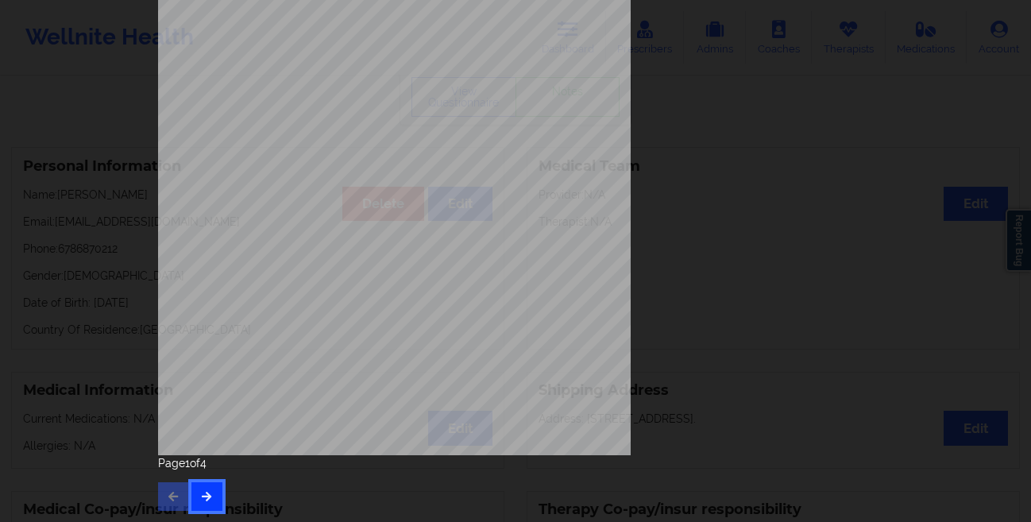
click at [212, 488] on button "button" at bounding box center [206, 496] width 31 height 29
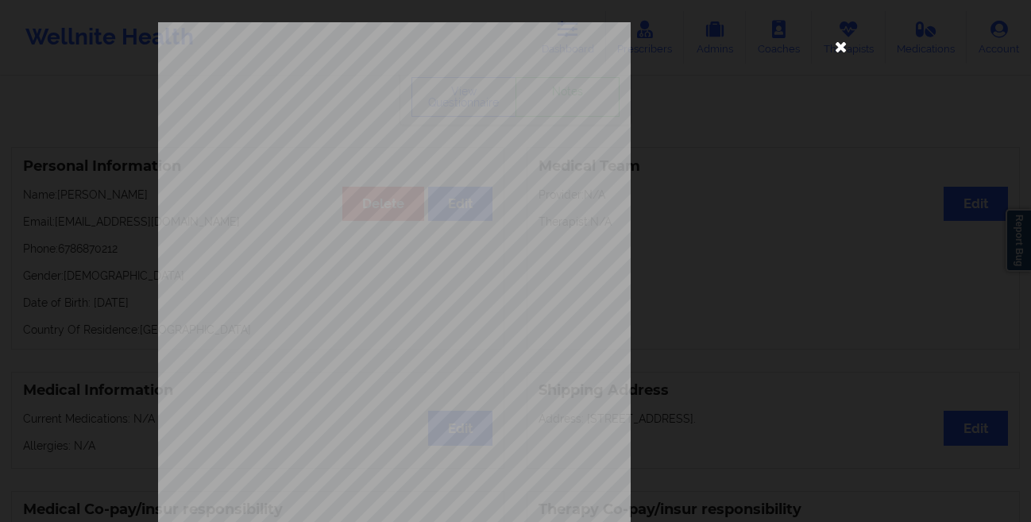
click at [836, 49] on icon at bounding box center [840, 45] width 25 height 25
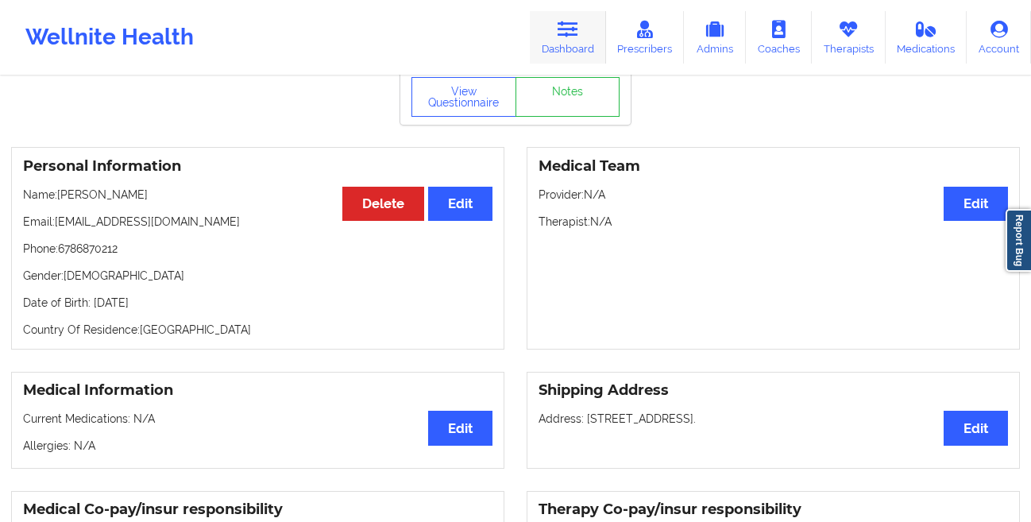
click at [578, 37] on icon at bounding box center [567, 29] width 21 height 17
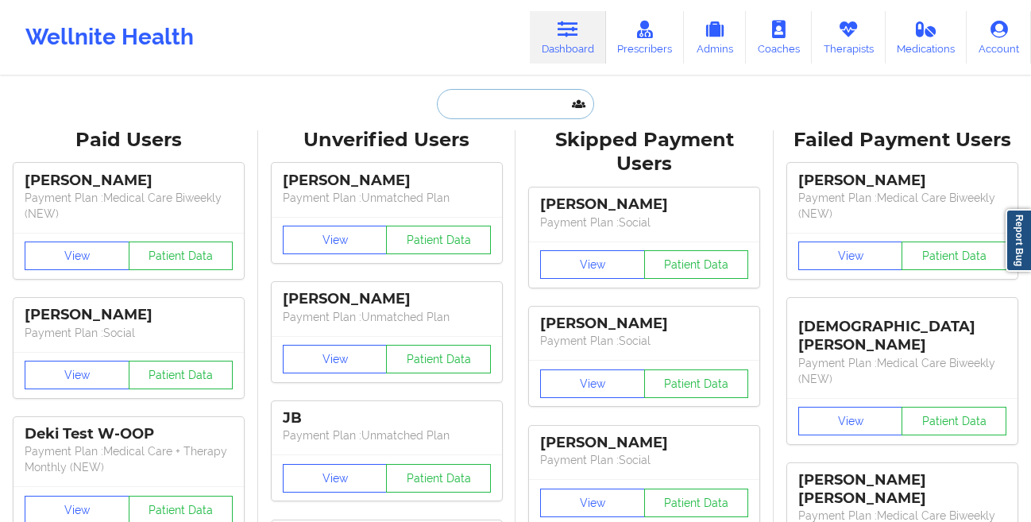
click at [449, 118] on input "text" at bounding box center [515, 104] width 157 height 30
paste input "[PERSON_NAME]"
type input "[PERSON_NAME]"
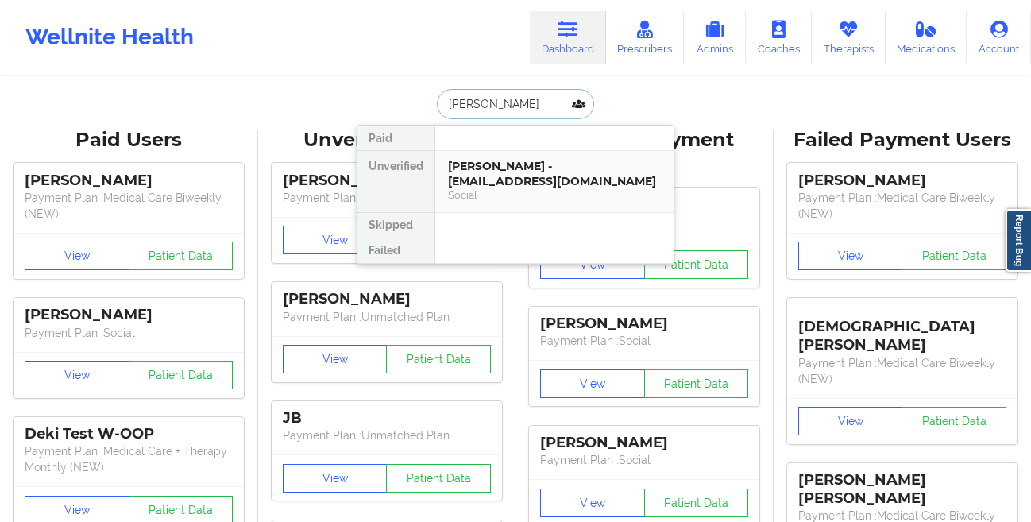
click at [472, 157] on div "[PERSON_NAME] - [EMAIL_ADDRESS][DOMAIN_NAME] Social" at bounding box center [554, 181] width 238 height 61
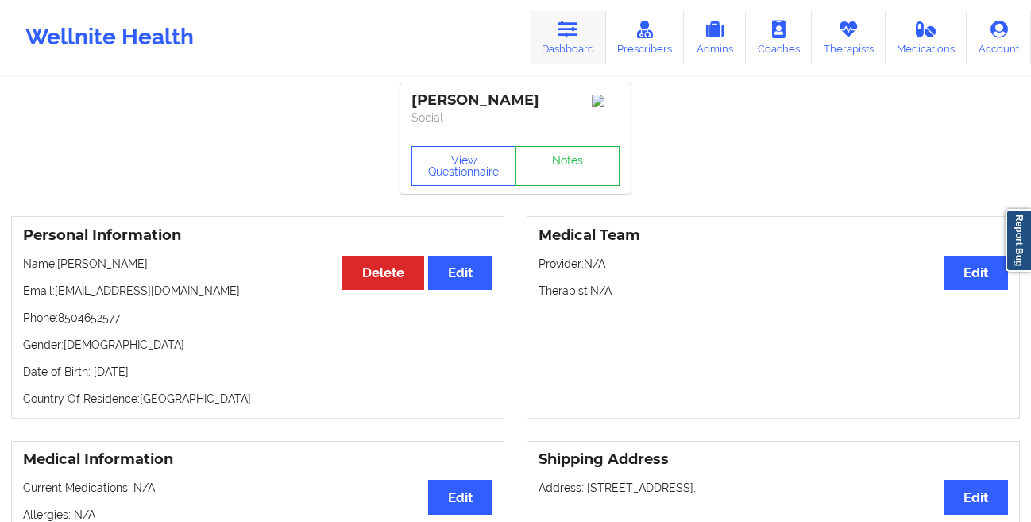
click at [557, 42] on link "Dashboard" at bounding box center [568, 37] width 76 height 52
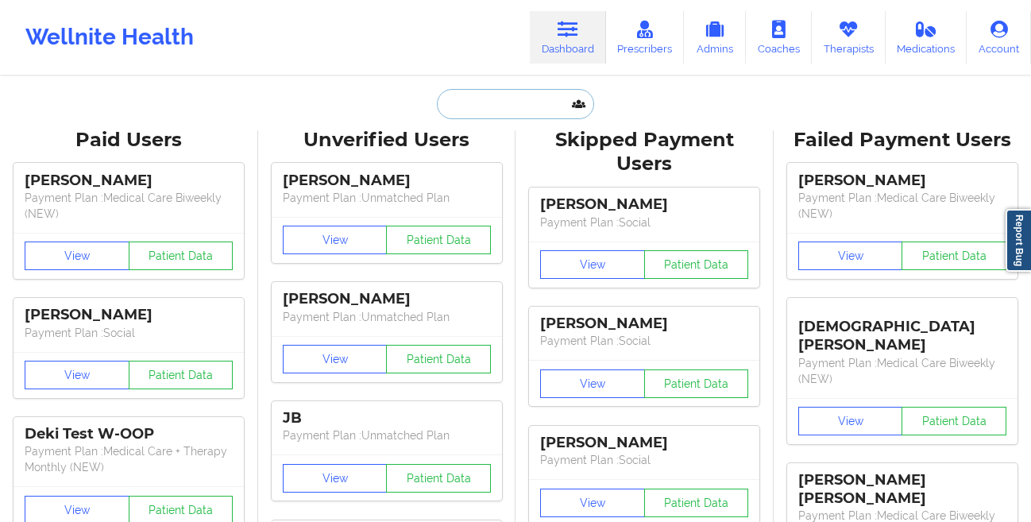
click at [460, 114] on input "text" at bounding box center [515, 104] width 157 height 30
paste input "[EMAIL_ADDRESS][DOMAIN_NAME]"
type input "[EMAIL_ADDRESS][DOMAIN_NAME]"
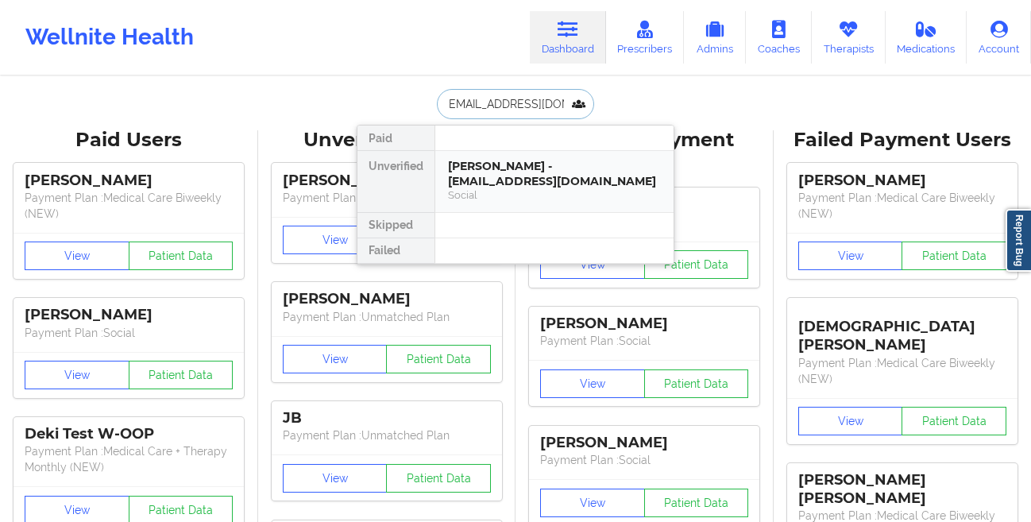
click at [471, 164] on div "[PERSON_NAME] - [EMAIL_ADDRESS][DOMAIN_NAME]" at bounding box center [554, 173] width 213 height 29
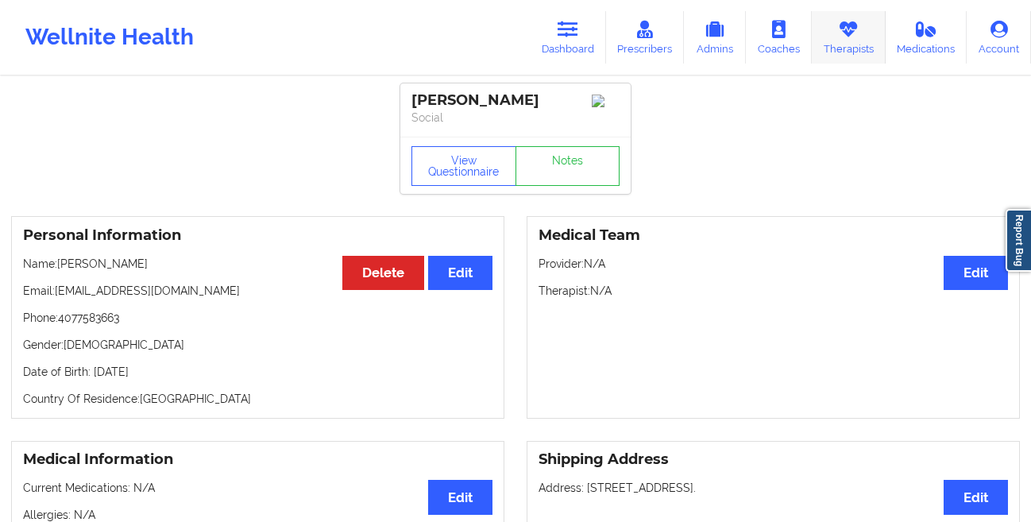
click at [841, 38] on link "Therapists" at bounding box center [849, 37] width 74 height 52
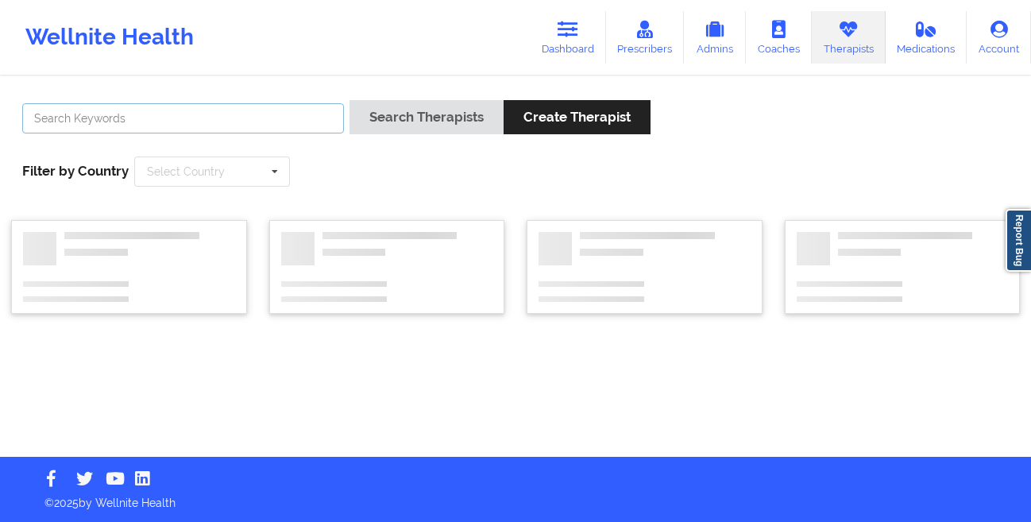
click at [251, 115] on input "text" at bounding box center [183, 118] width 322 height 30
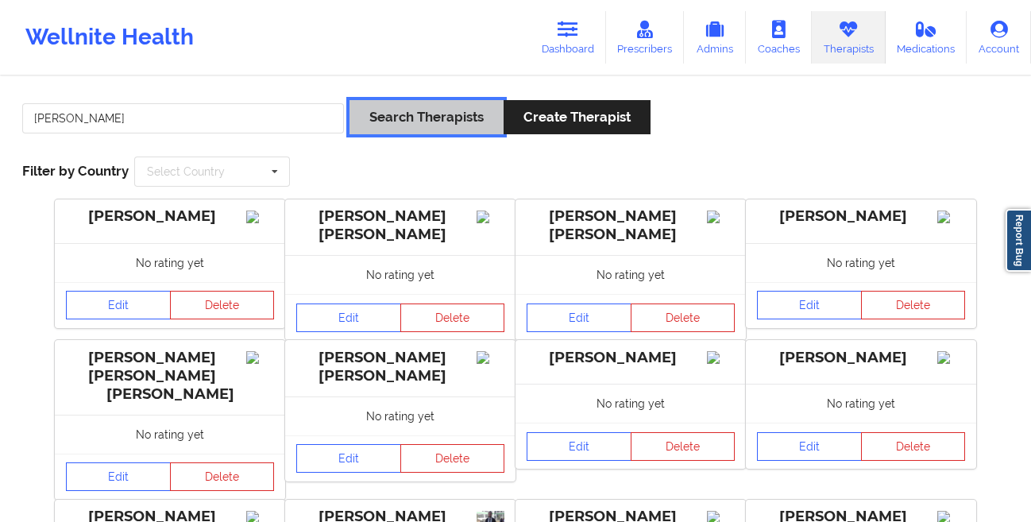
click at [405, 115] on button "Search Therapists" at bounding box center [426, 117] width 154 height 34
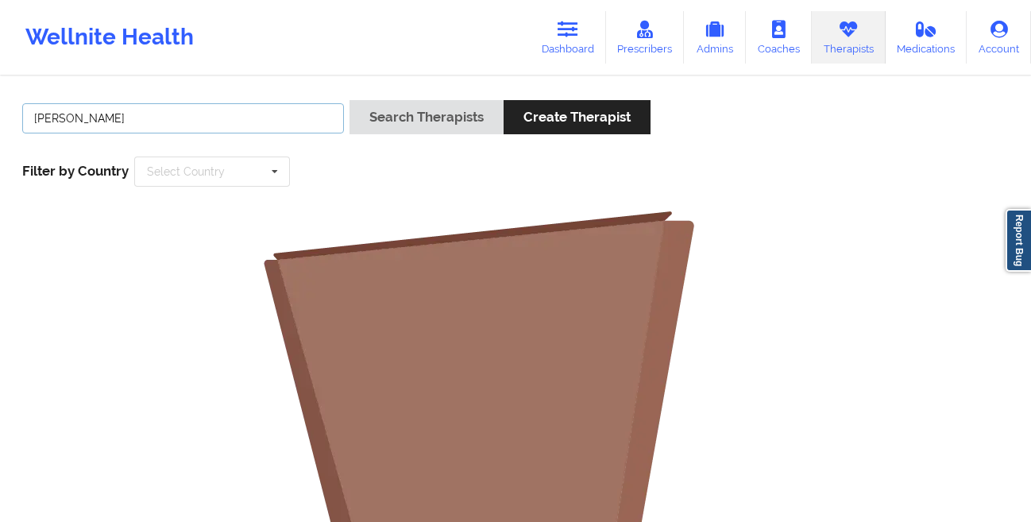
click at [145, 114] on input "[PERSON_NAME]" at bounding box center [183, 118] width 322 height 30
type input "avril"
click at [349, 100] on button "Search Therapists" at bounding box center [426, 117] width 154 height 34
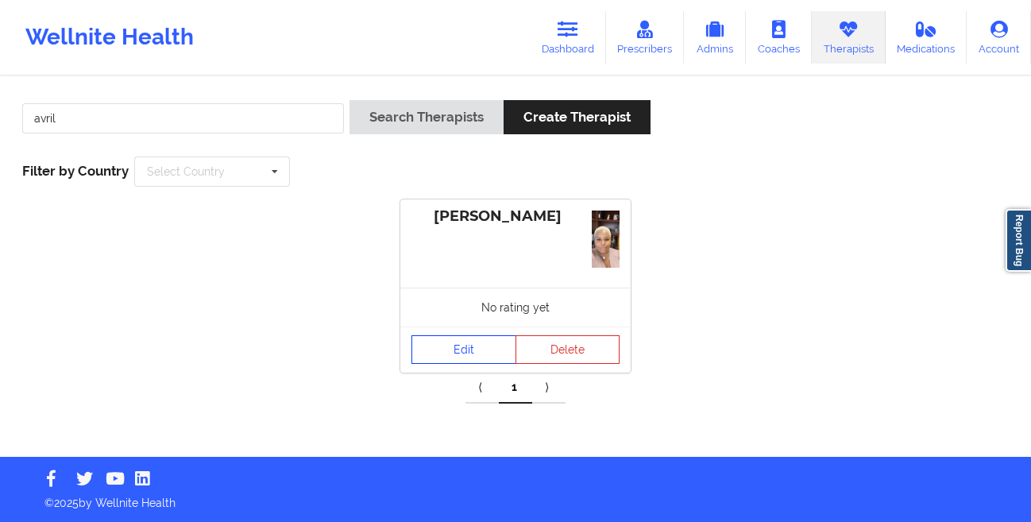
click at [442, 347] on link "Edit" at bounding box center [463, 349] width 105 height 29
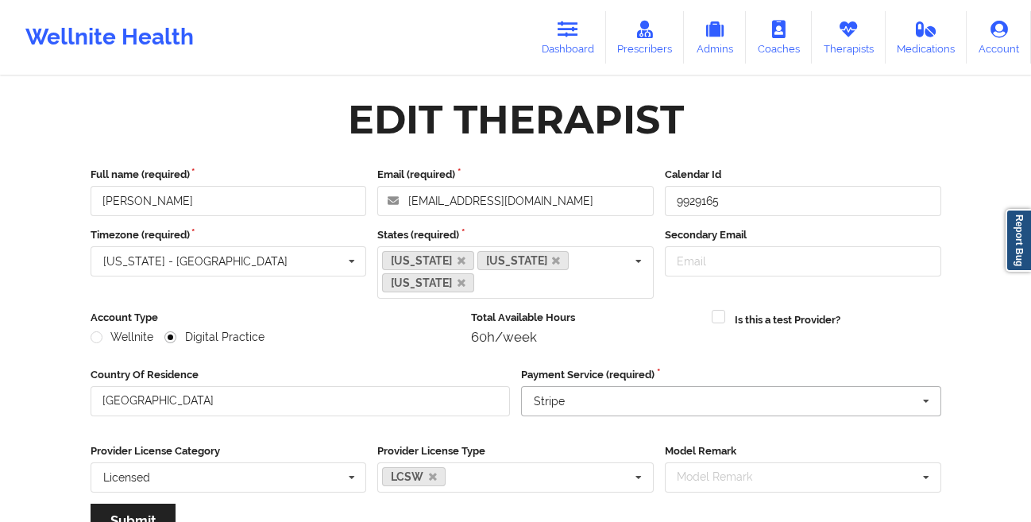
scroll to position [190, 0]
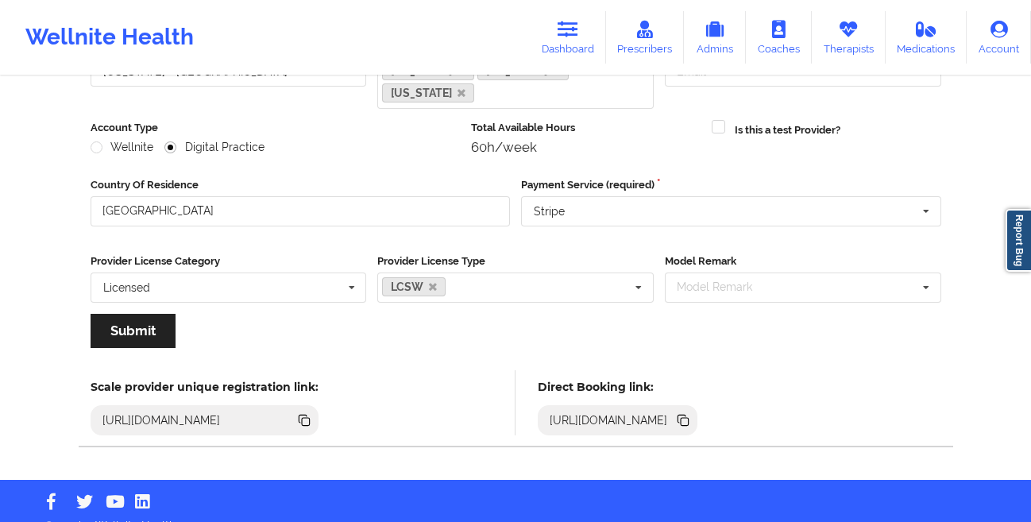
click at [689, 418] on icon at bounding box center [685, 422] width 8 height 8
click at [578, 39] on link "Dashboard" at bounding box center [568, 37] width 76 height 52
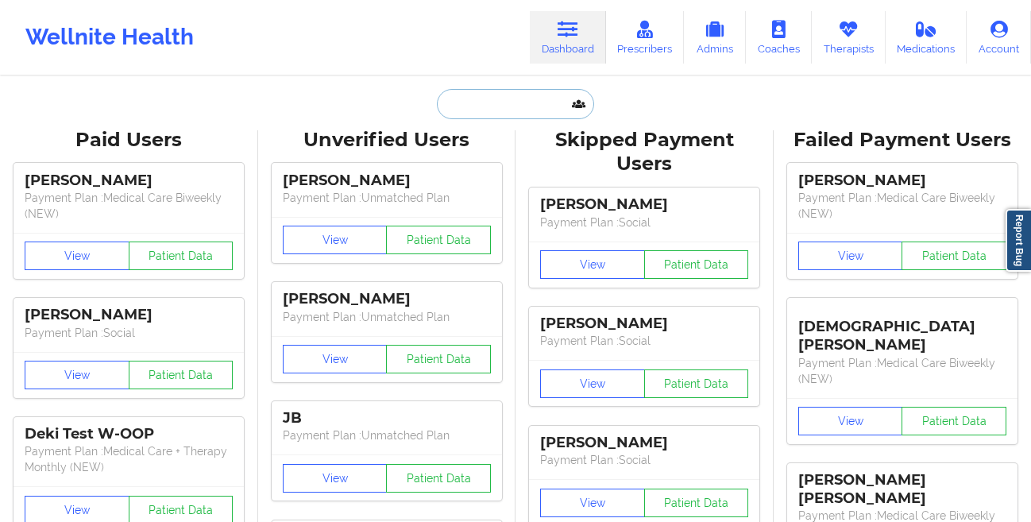
click at [451, 99] on input "text" at bounding box center [515, 104] width 157 height 30
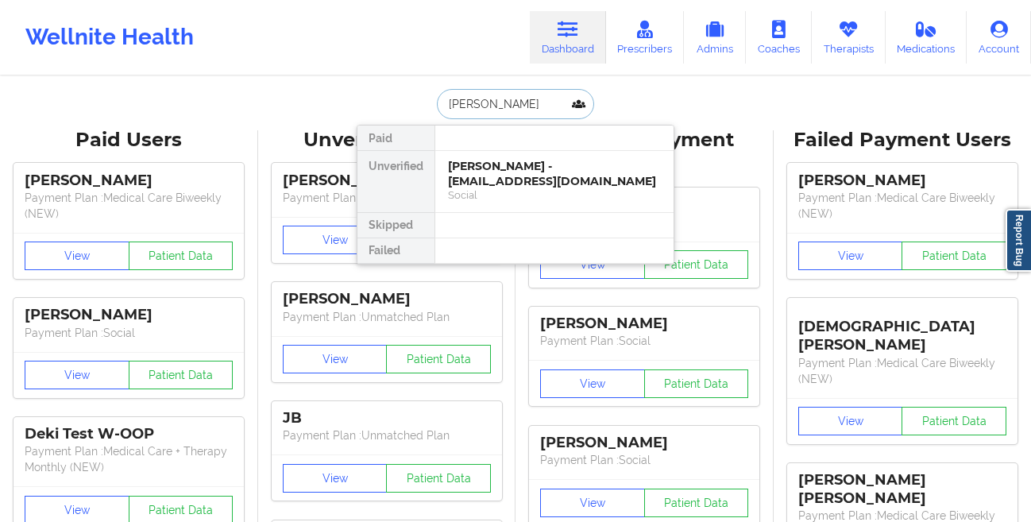
type input "[PERSON_NAME]"
click at [498, 176] on div "[PERSON_NAME] - [EMAIL_ADDRESS][DOMAIN_NAME]" at bounding box center [554, 173] width 213 height 29
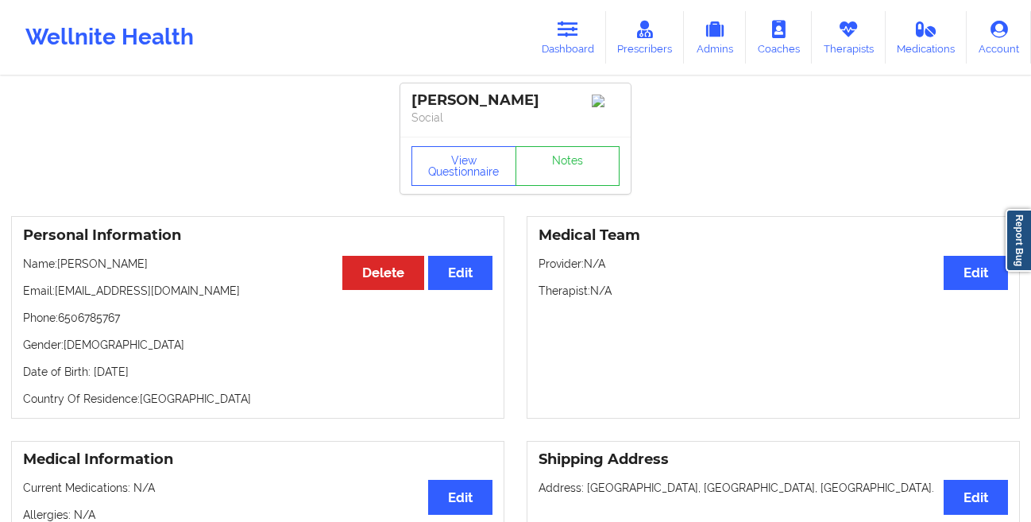
scroll to position [572, 0]
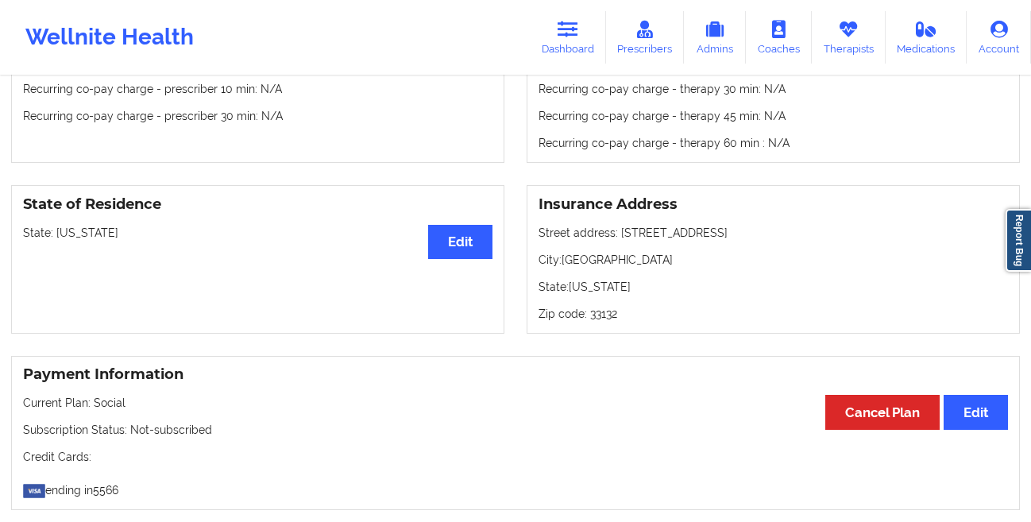
click at [561, 37] on icon at bounding box center [567, 29] width 21 height 17
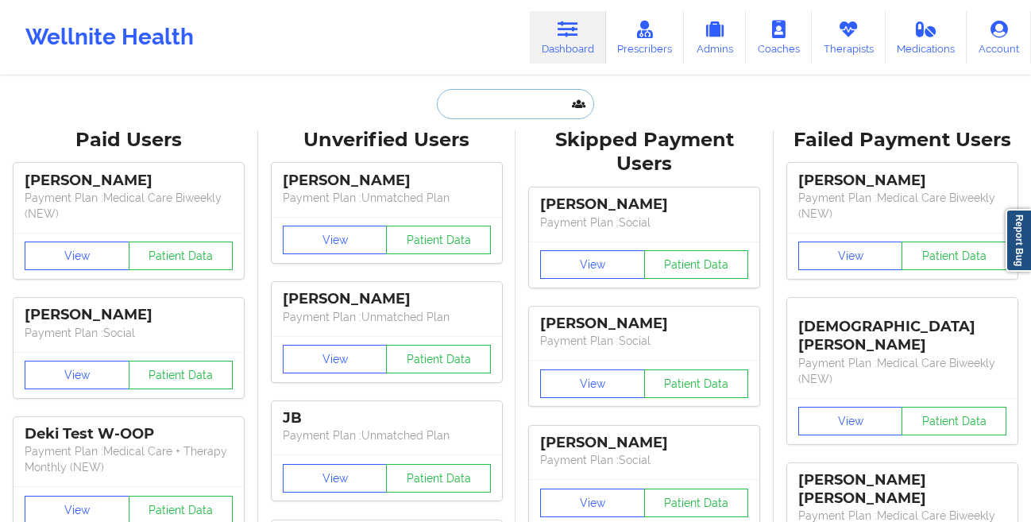
click at [496, 114] on input "text" at bounding box center [515, 104] width 157 height 30
paste input "[EMAIL_ADDRESS][DOMAIN_NAME]"
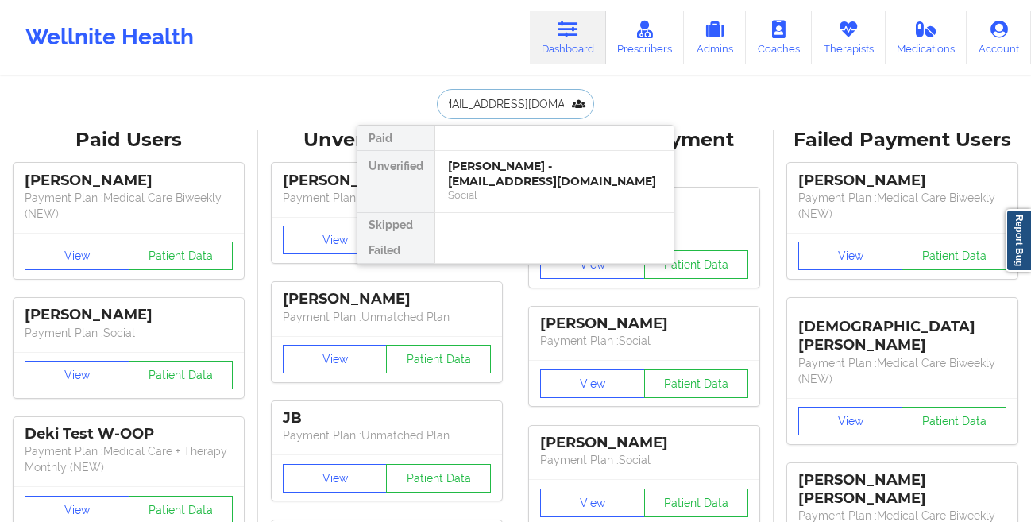
type input "[EMAIL_ADDRESS][DOMAIN_NAME]"
click at [479, 164] on div "[PERSON_NAME] - [EMAIL_ADDRESS][DOMAIN_NAME]" at bounding box center [554, 173] width 213 height 29
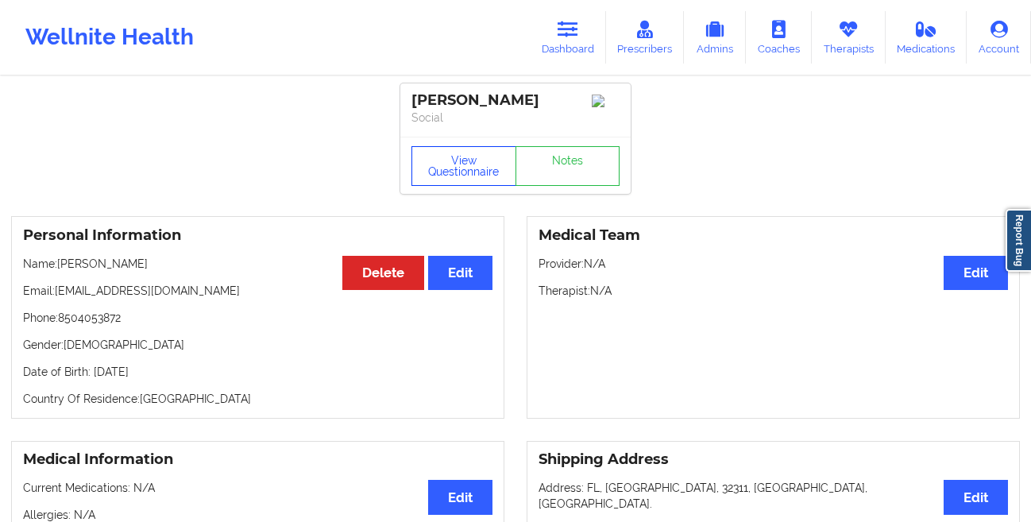
click at [448, 176] on button "View Questionnaire" at bounding box center [463, 166] width 105 height 40
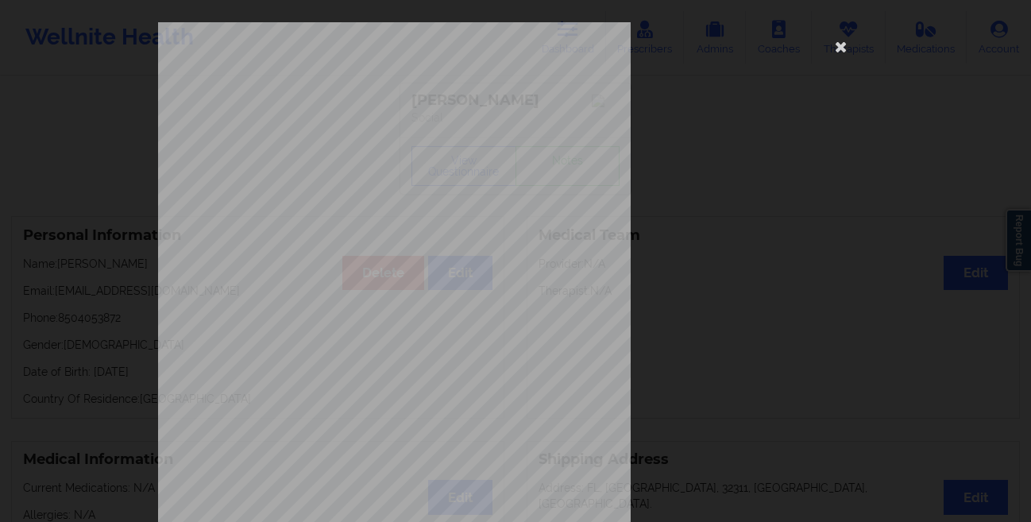
scroll to position [236, 0]
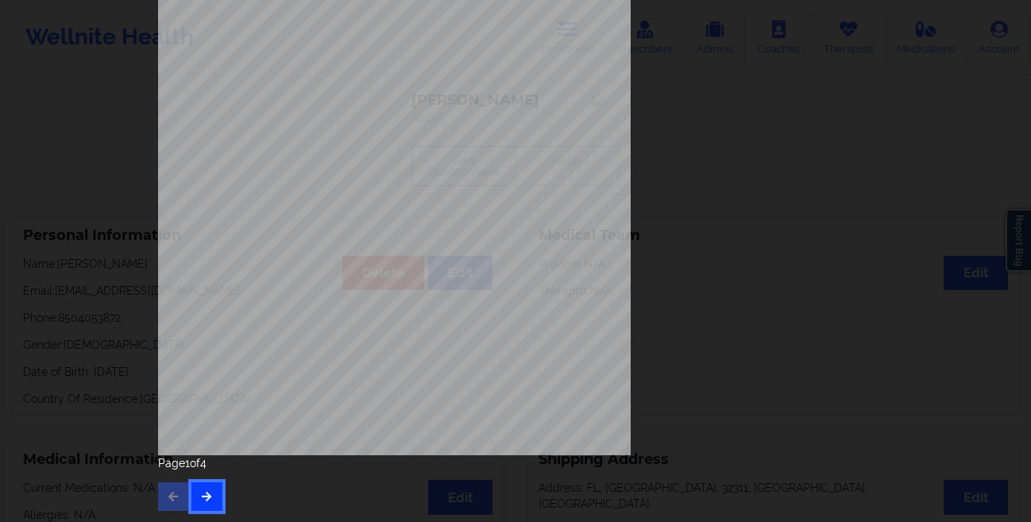
click at [199, 487] on button "button" at bounding box center [206, 496] width 31 height 29
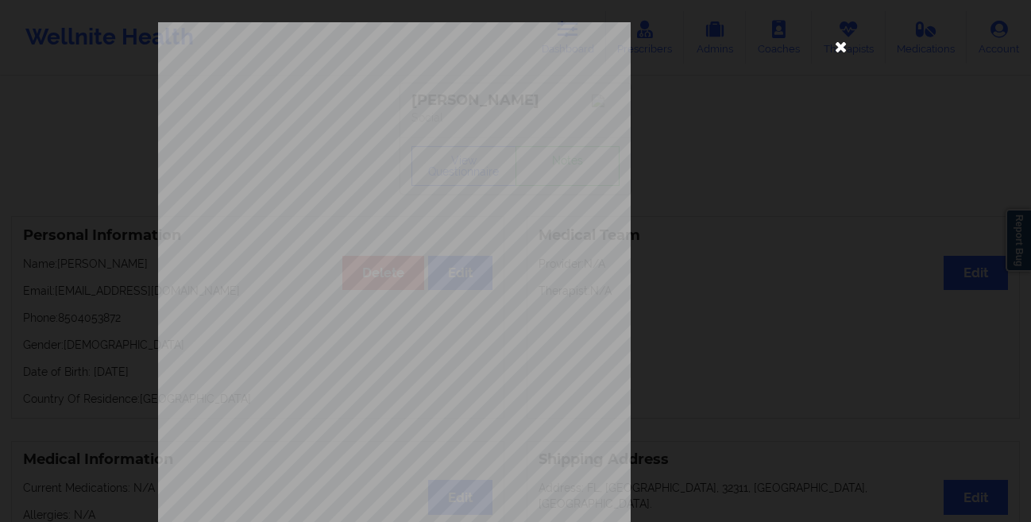
click at [831, 47] on icon at bounding box center [840, 45] width 25 height 25
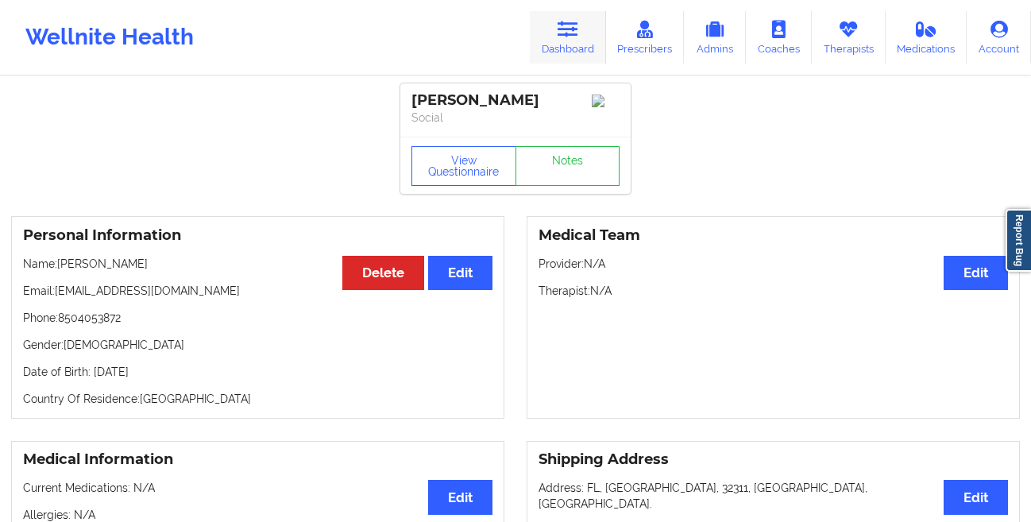
click at [578, 40] on link "Dashboard" at bounding box center [568, 37] width 76 height 52
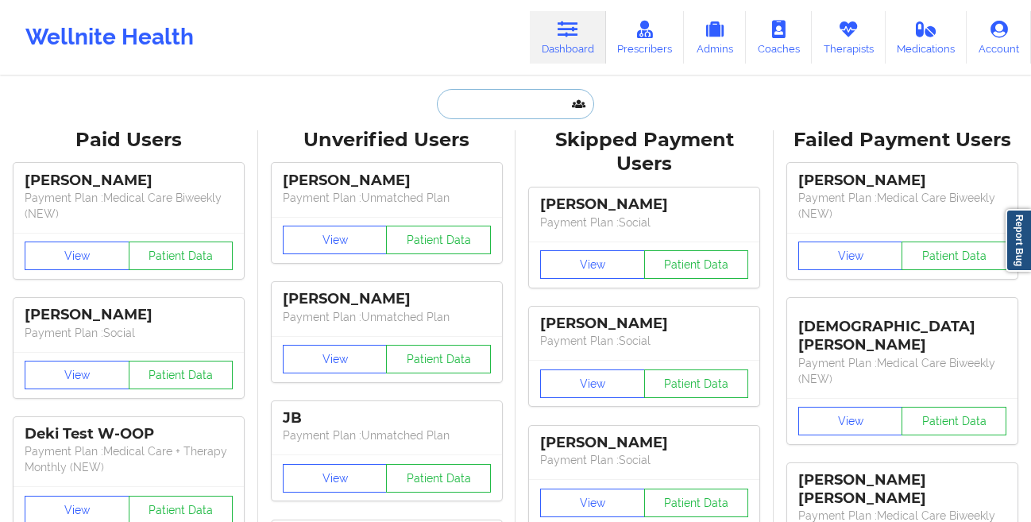
click at [477, 109] on input "text" at bounding box center [515, 104] width 157 height 30
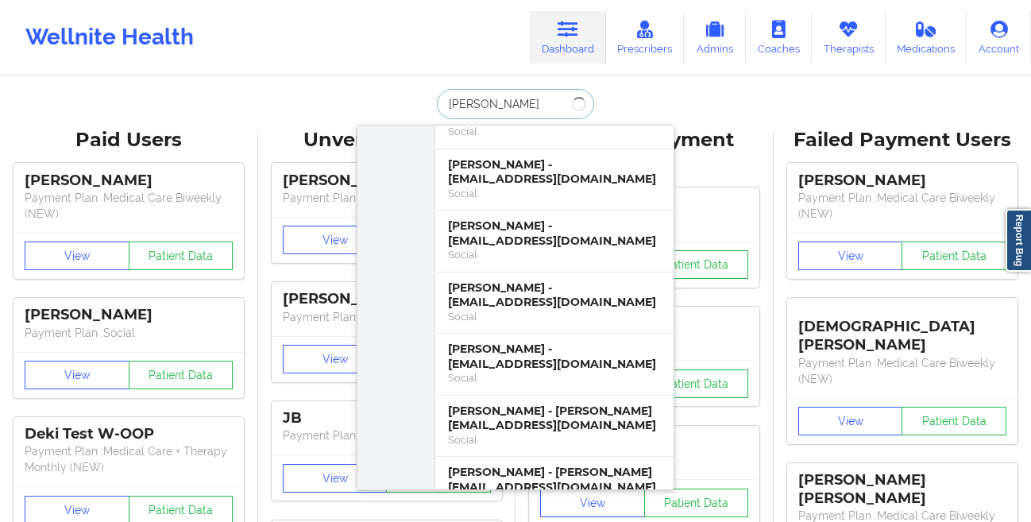
scroll to position [43, 0]
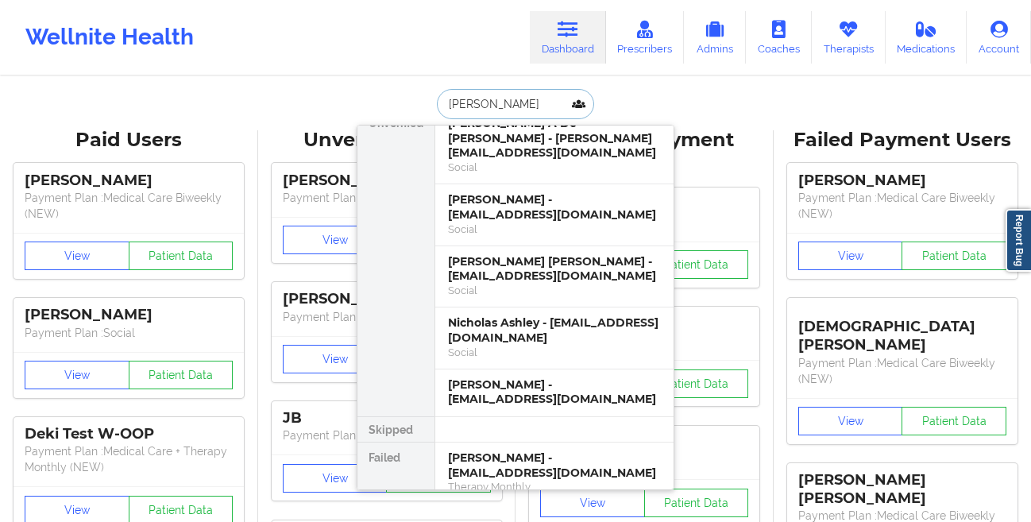
type input "[PERSON_NAME]"
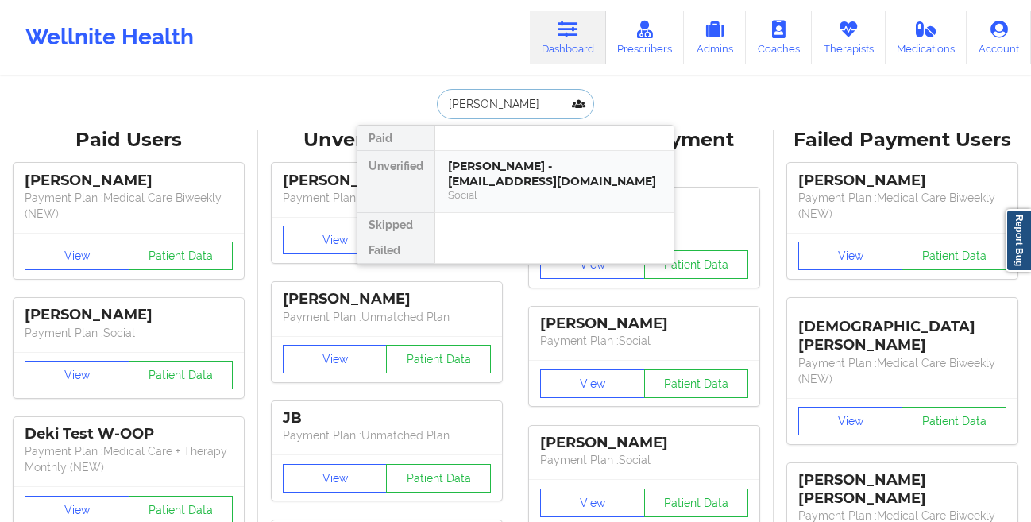
click at [499, 191] on div "Social" at bounding box center [554, 195] width 213 height 14
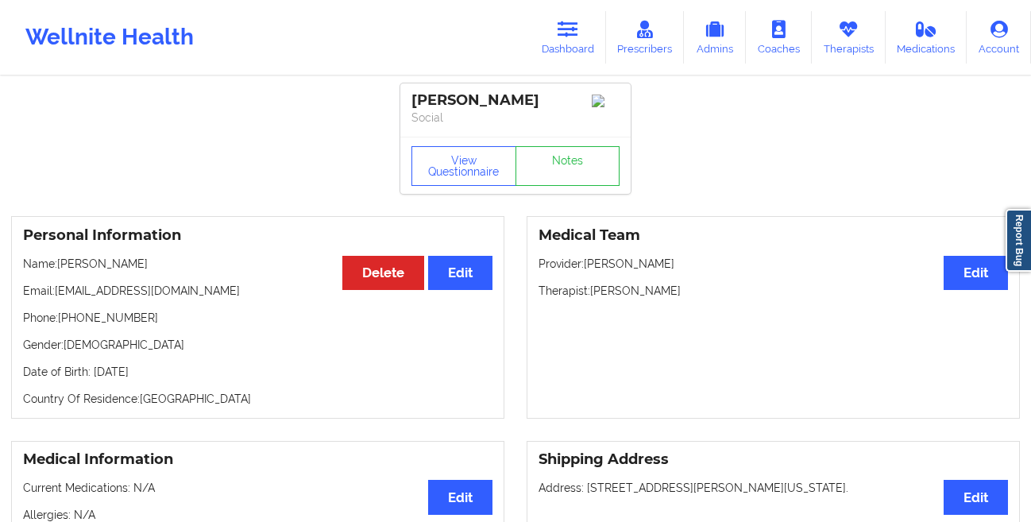
drag, startPoint x: 560, startPoint y: 31, endPoint x: 469, endPoint y: 74, distance: 100.2
click at [560, 31] on icon at bounding box center [567, 29] width 21 height 17
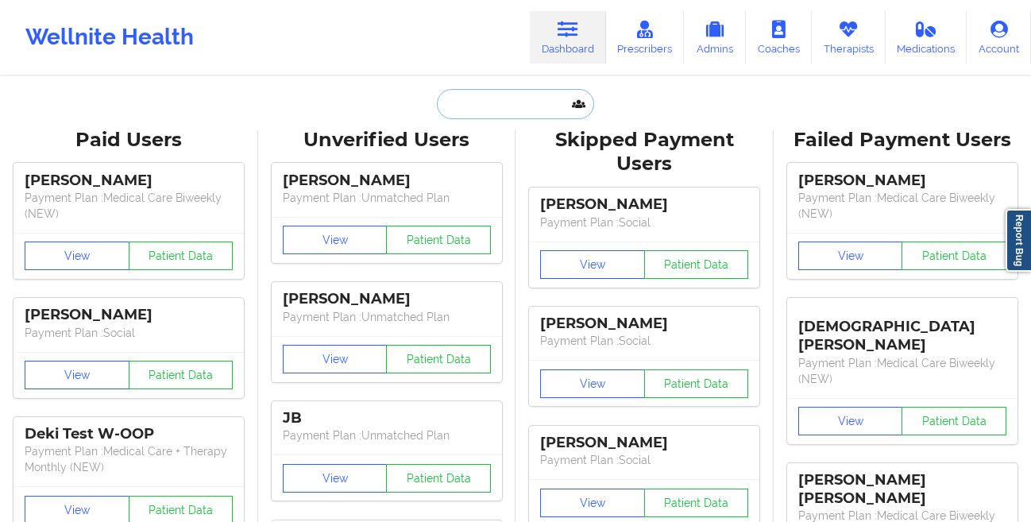
click at [493, 102] on input "text" at bounding box center [515, 104] width 157 height 30
paste input "[PERSON_NAME]"
type input "[PERSON_NAME]"
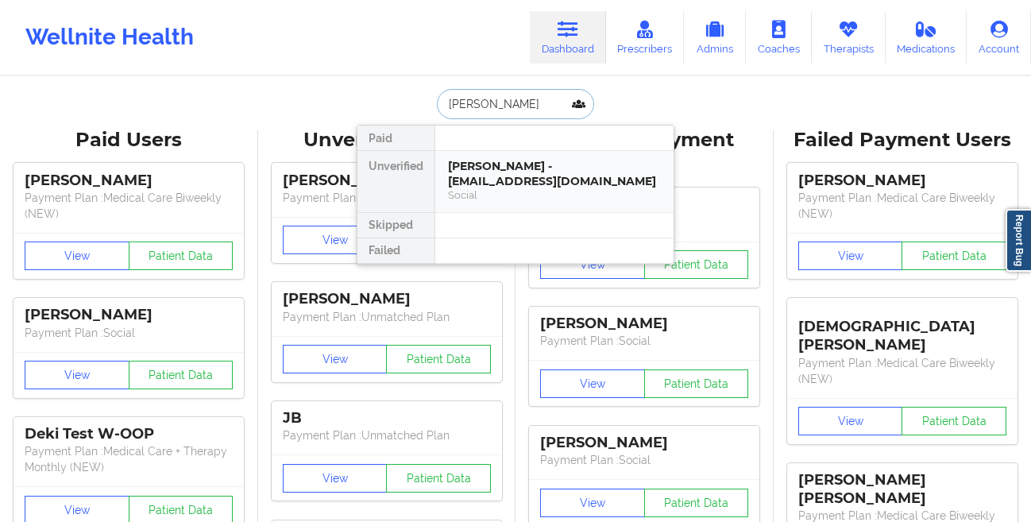
click at [480, 168] on div "[PERSON_NAME] - [EMAIL_ADDRESS][DOMAIN_NAME]" at bounding box center [554, 173] width 213 height 29
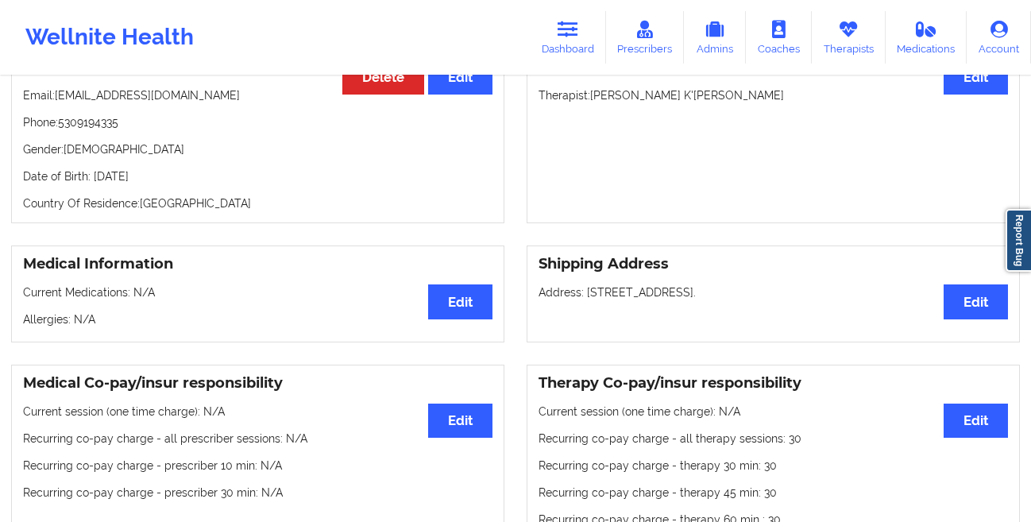
scroll to position [23, 0]
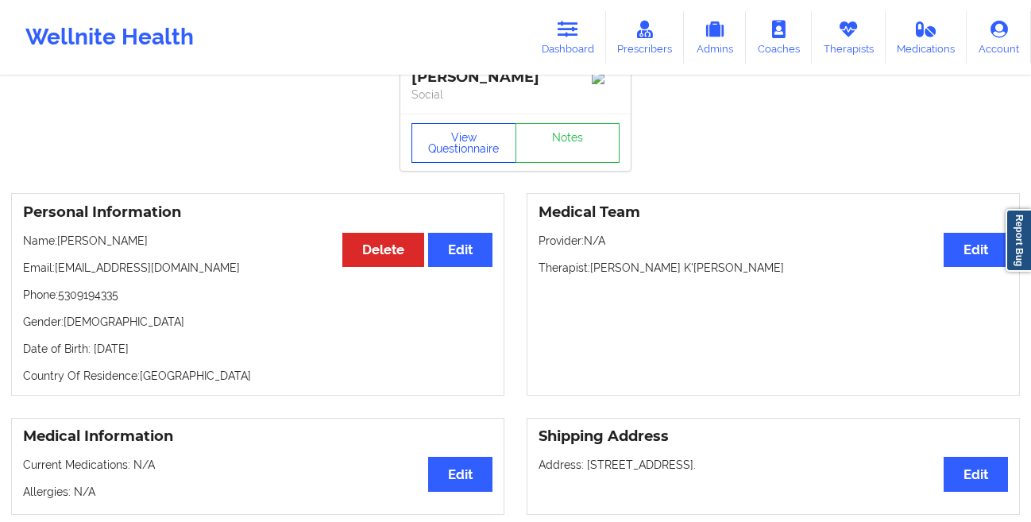
click at [477, 143] on button "View Questionnaire" at bounding box center [463, 143] width 105 height 40
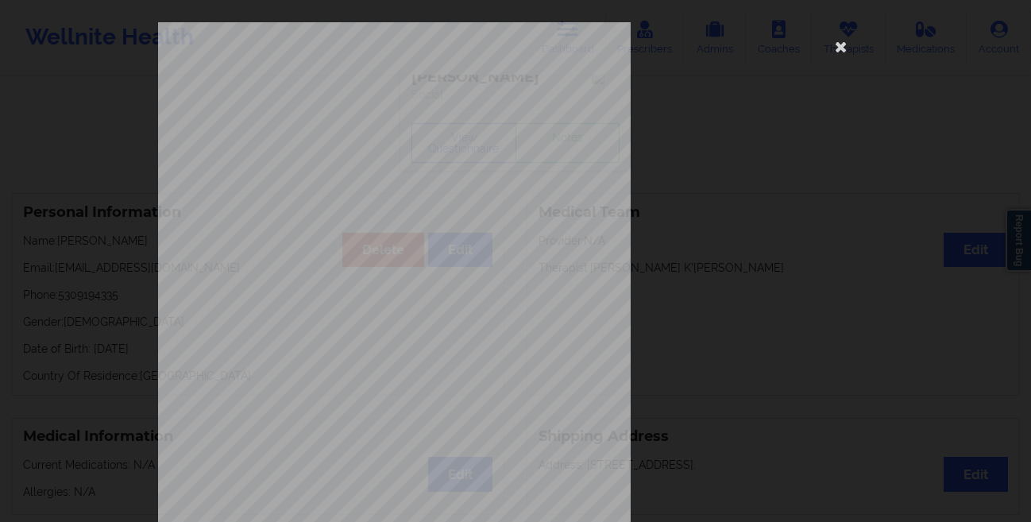
scroll to position [236, 0]
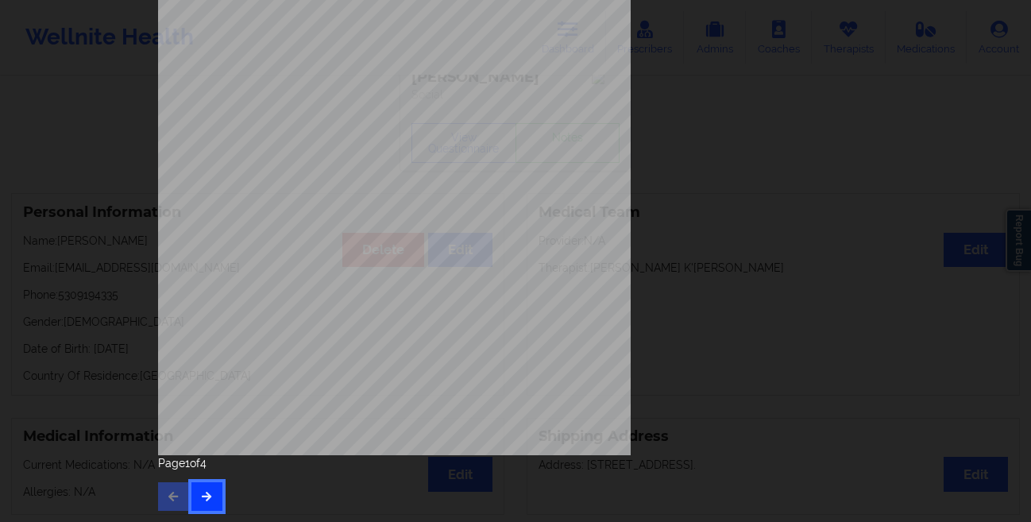
click at [197, 485] on button "button" at bounding box center [206, 496] width 31 height 29
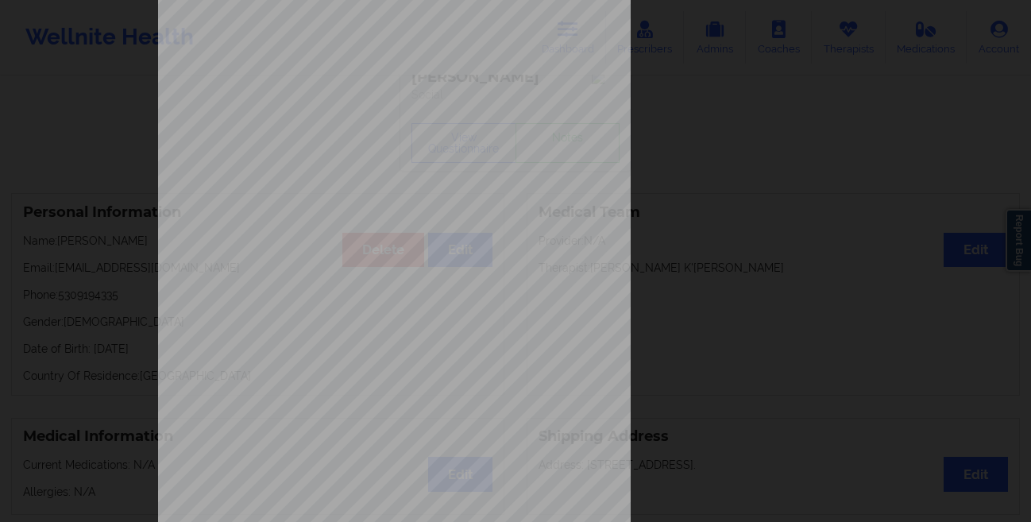
scroll to position [0, 0]
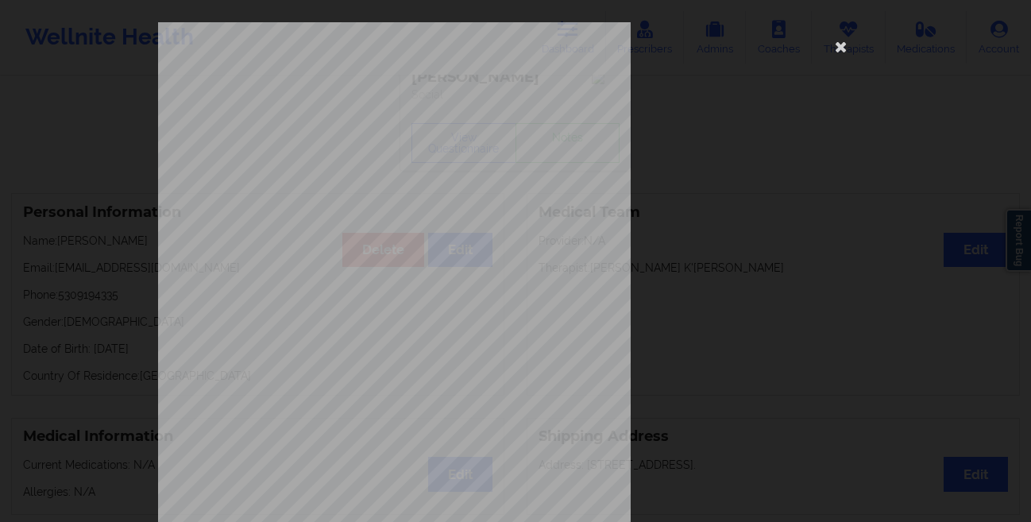
click at [60, 145] on div "commercial Insurance Member ID for patient 900116059 Insurance company name det…" at bounding box center [515, 261] width 1031 height 522
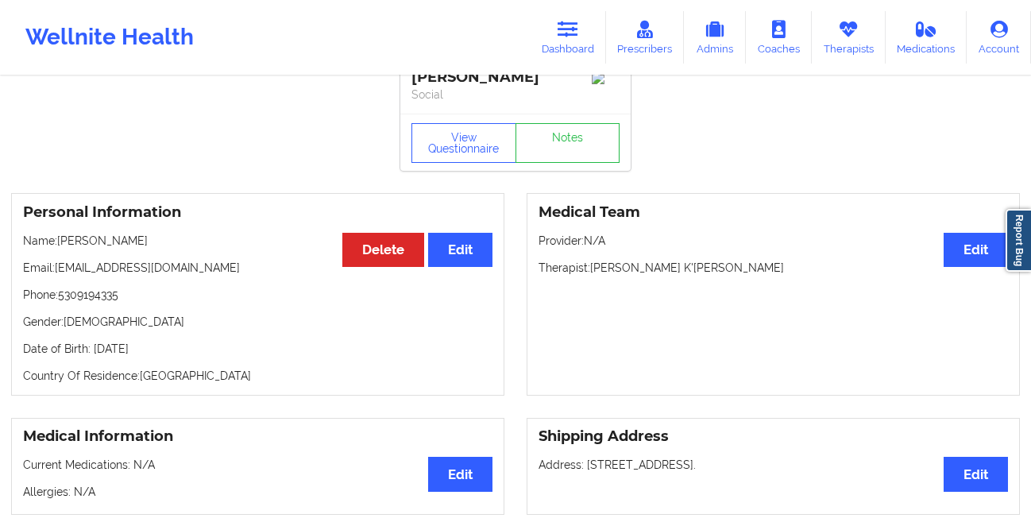
scroll to position [63, 0]
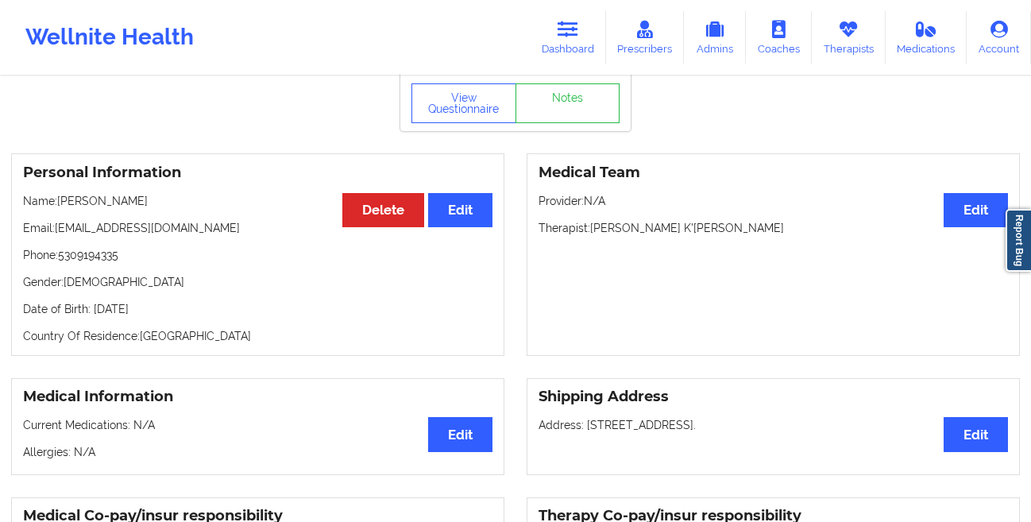
drag, startPoint x: 197, startPoint y: 312, endPoint x: 92, endPoint y: 314, distance: 104.9
click at [92, 314] on p "Date of Birth: [DEMOGRAPHIC_DATA]" at bounding box center [257, 309] width 469 height 16
copy p "[DATE]"
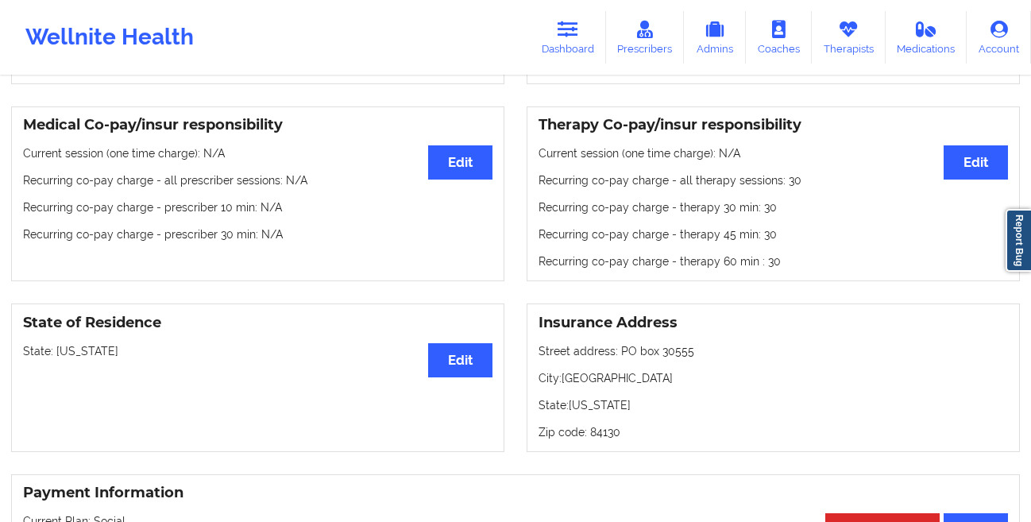
scroll to position [243, 0]
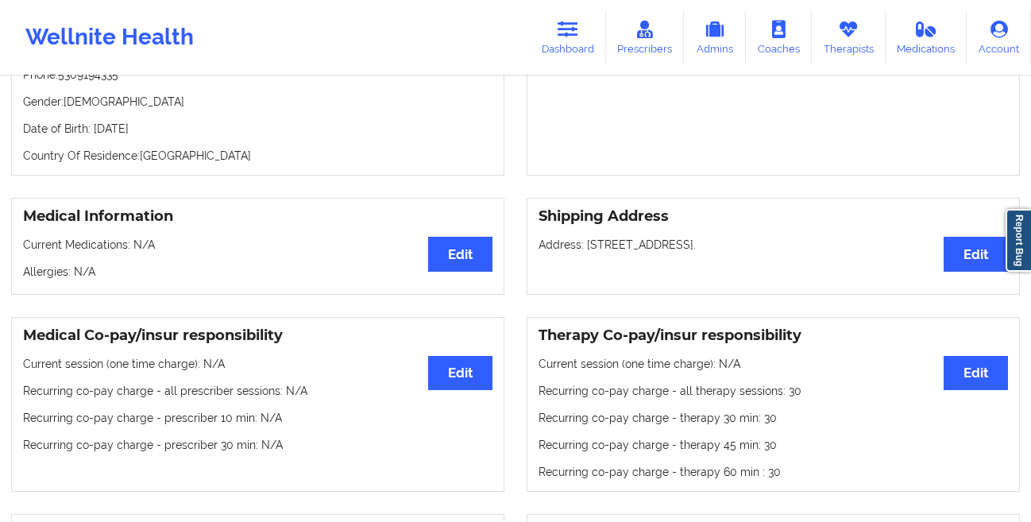
click at [212, 133] on p "Date of Birth: [DEMOGRAPHIC_DATA]" at bounding box center [257, 129] width 469 height 16
drag, startPoint x: 212, startPoint y: 133, endPoint x: 93, endPoint y: 130, distance: 119.1
click at [93, 130] on p "Date of Birth: [DEMOGRAPHIC_DATA]" at bounding box center [257, 129] width 469 height 16
copy p "[DATE]"
click at [564, 29] on icon at bounding box center [567, 29] width 21 height 17
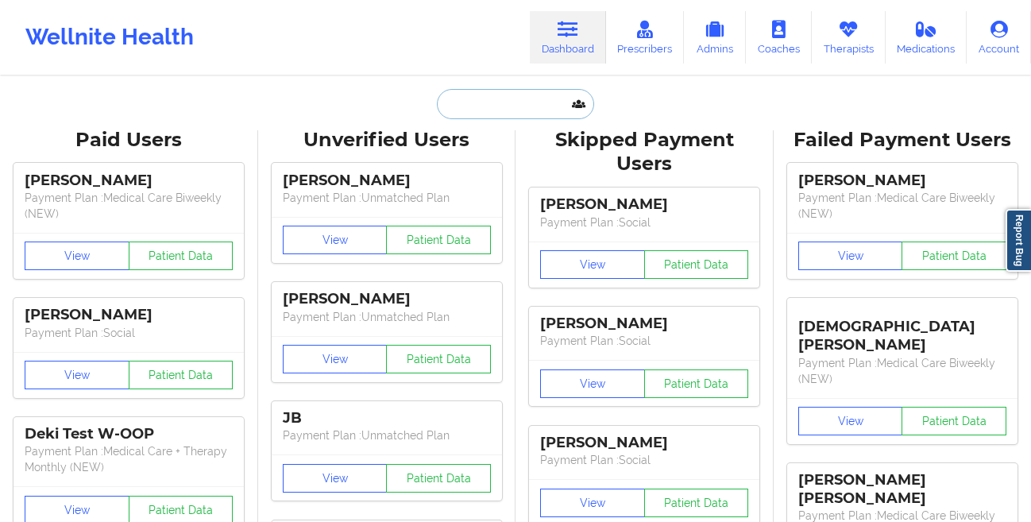
click at [515, 98] on input "text" at bounding box center [515, 104] width 157 height 30
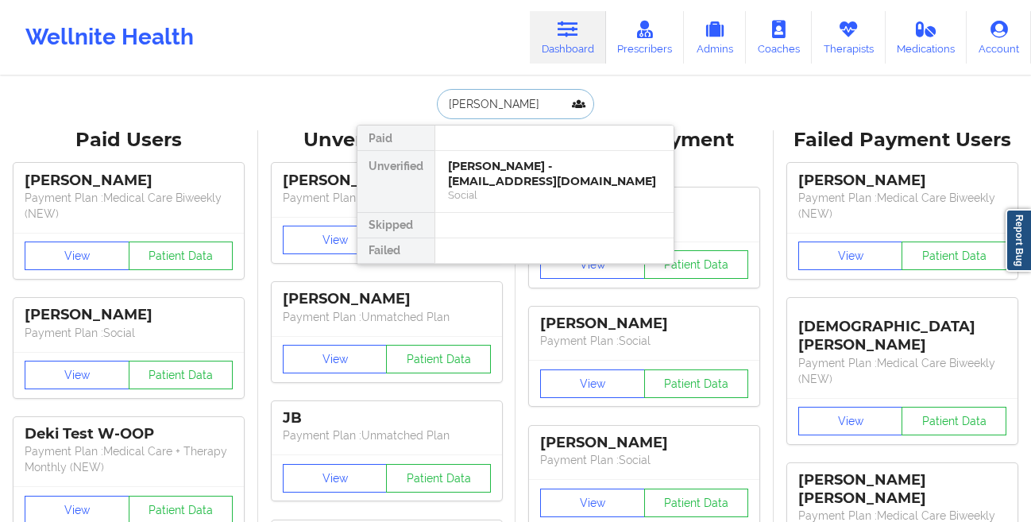
type input "[PERSON_NAME]"
click at [487, 172] on div "[PERSON_NAME] - [EMAIL_ADDRESS][DOMAIN_NAME]" at bounding box center [554, 173] width 213 height 29
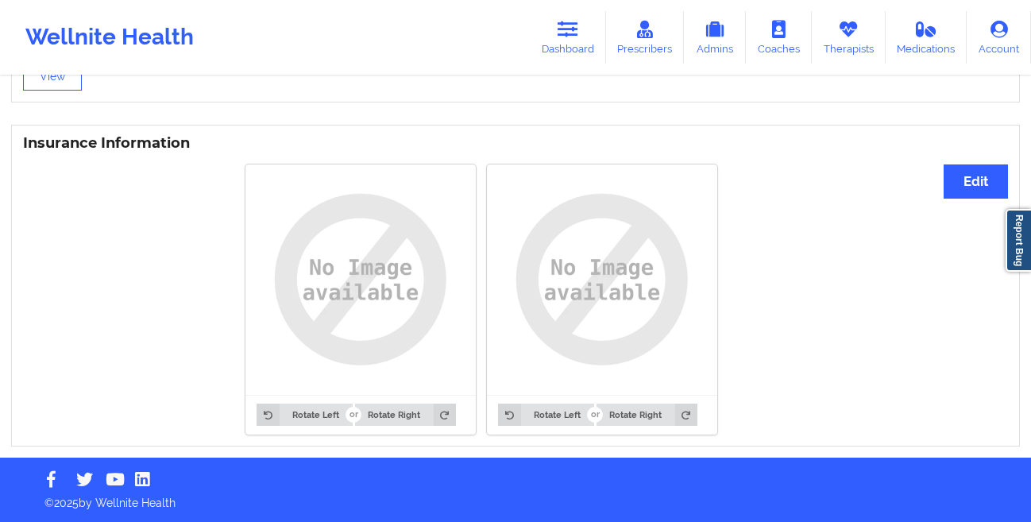
scroll to position [849, 0]
